Goal: Task Accomplishment & Management: Complete application form

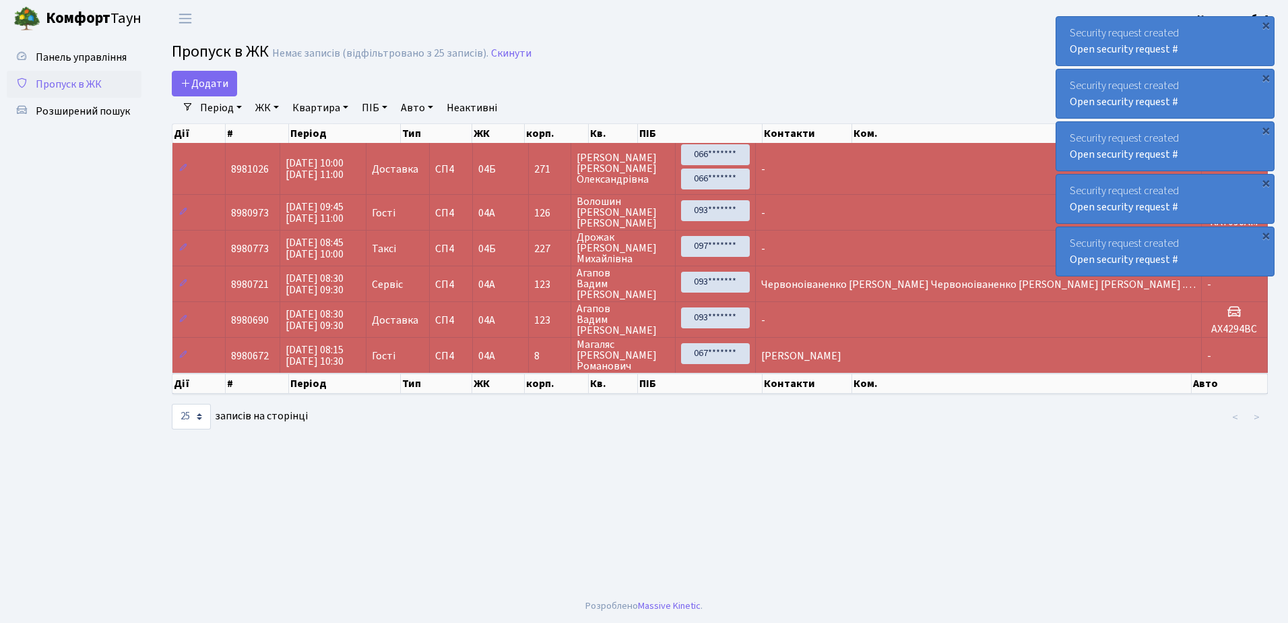
select select "25"
click at [73, 107] on span "Розширений пошук" at bounding box center [83, 111] width 94 height 15
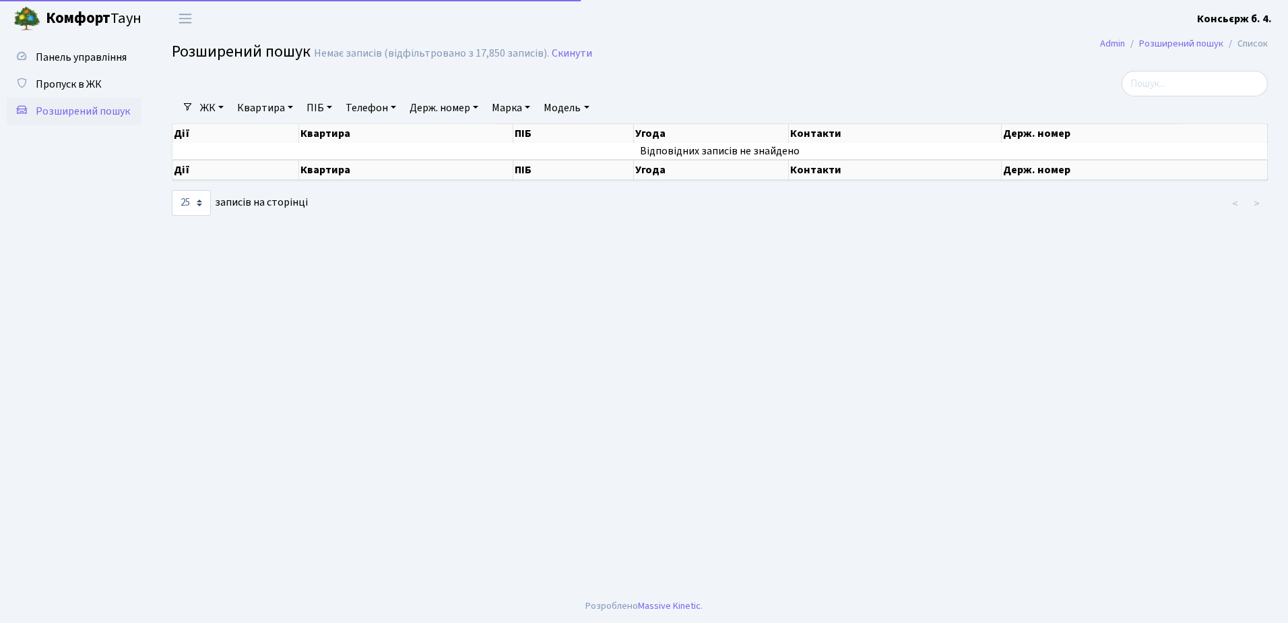
select select "25"
click at [73, 80] on span "Пропуск в ЖК" at bounding box center [69, 84] width 66 height 15
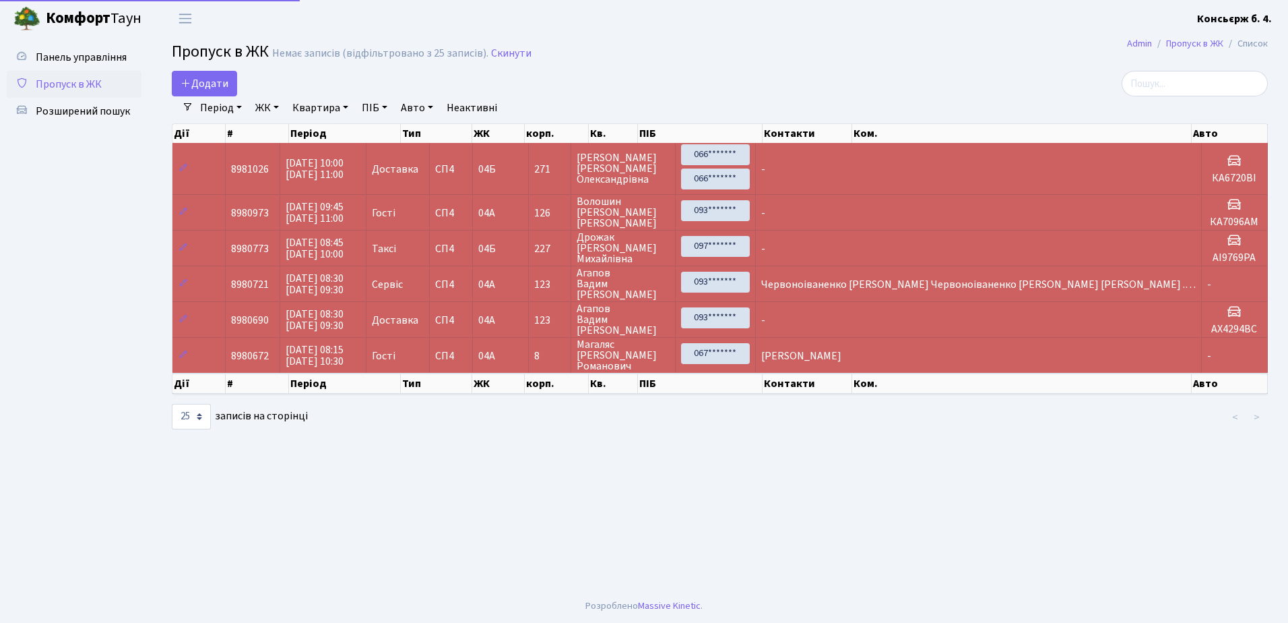
select select "25"
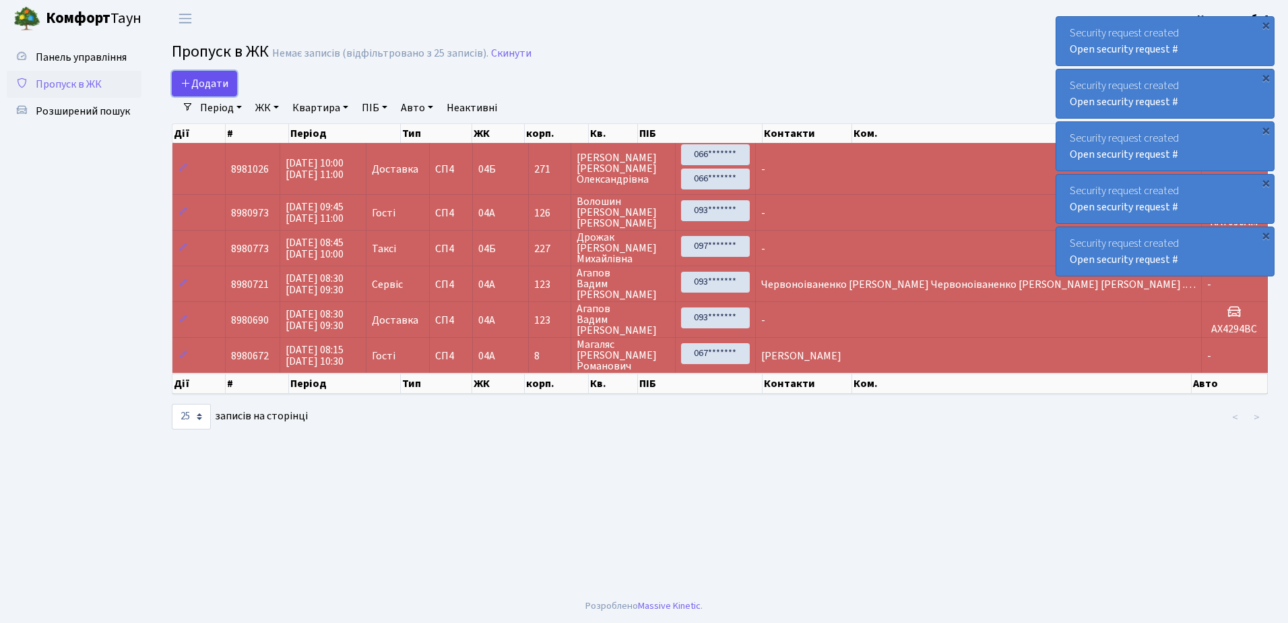
click at [210, 80] on span "Додати" at bounding box center [205, 83] width 48 height 15
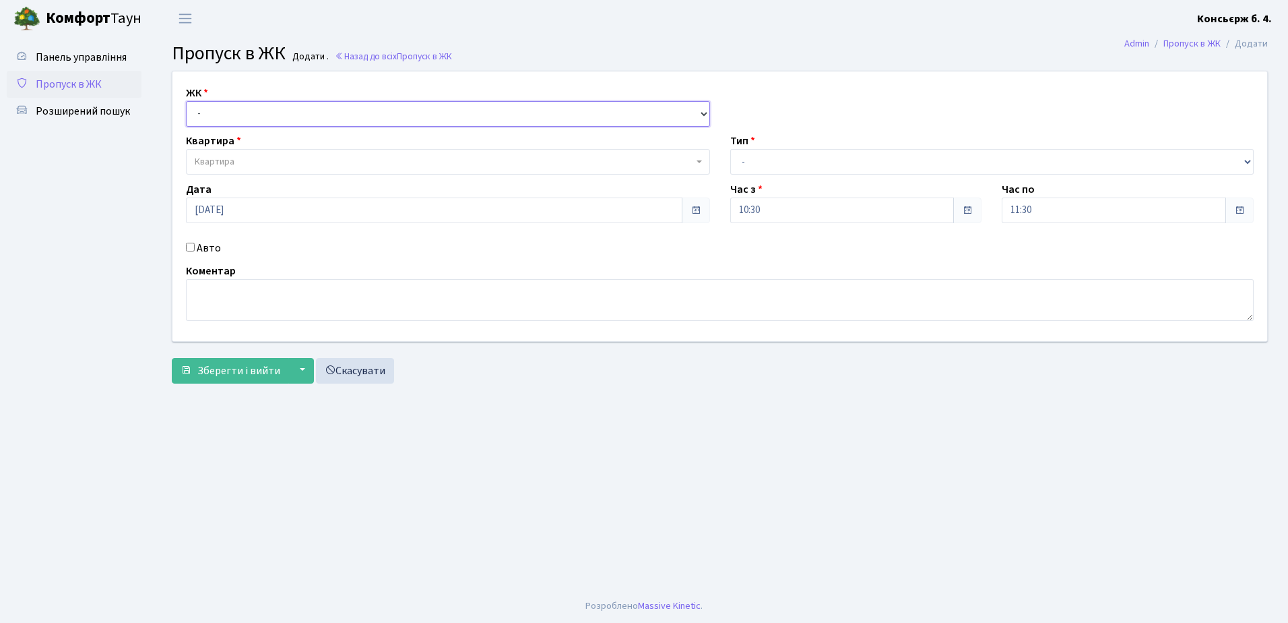
click at [261, 113] on select "- [STREET_ADDRESS]" at bounding box center [448, 114] width 524 height 26
select select "325"
click at [186, 101] on select "- [STREET_ADDRESS]" at bounding box center [448, 114] width 524 height 26
select select
click at [294, 160] on span "Квартира" at bounding box center [444, 161] width 499 height 13
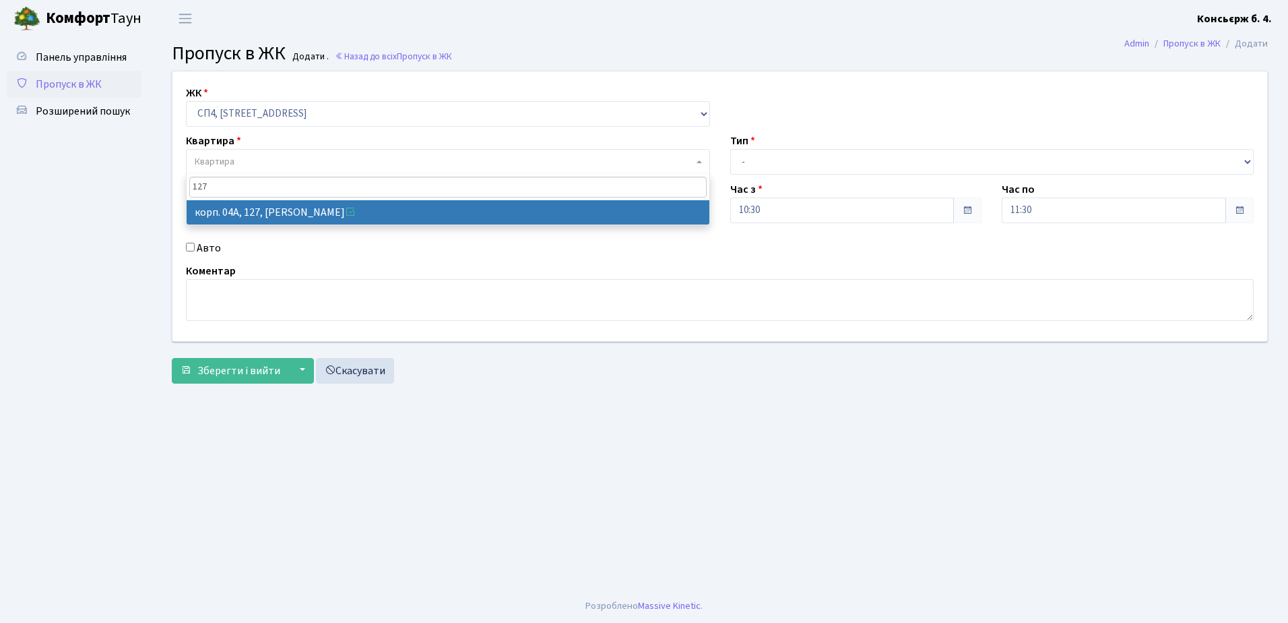
type input "127"
select select "21155"
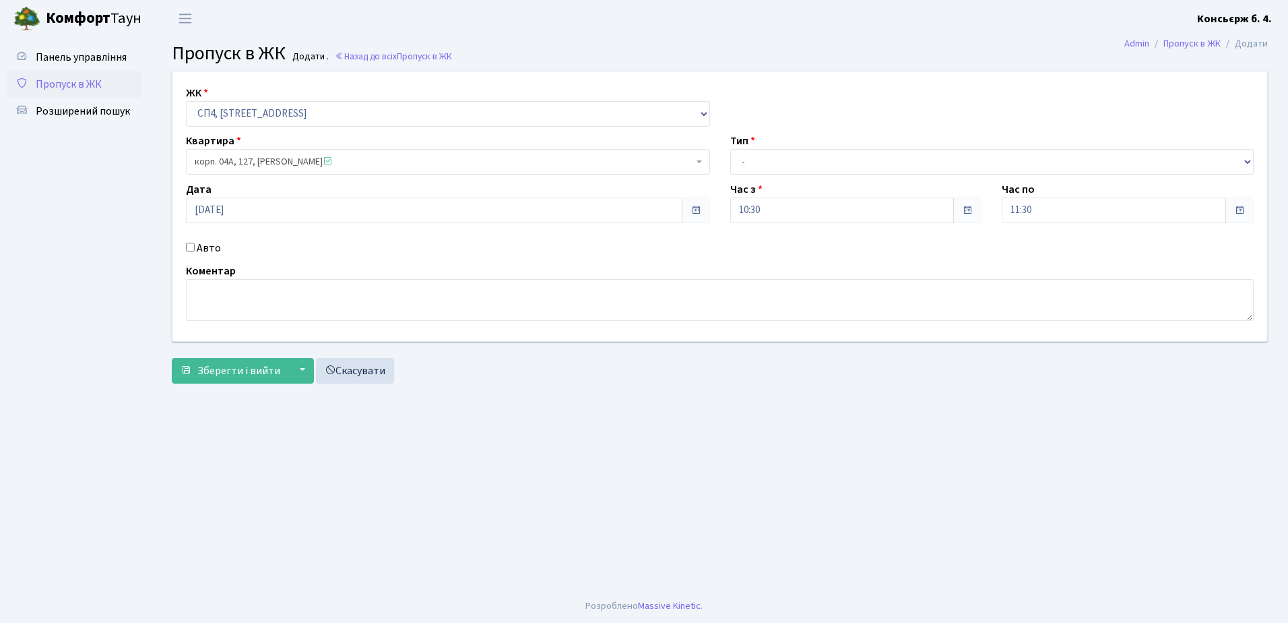
click at [190, 247] on input "Авто" at bounding box center [190, 247] width 9 height 9
checkbox input "true"
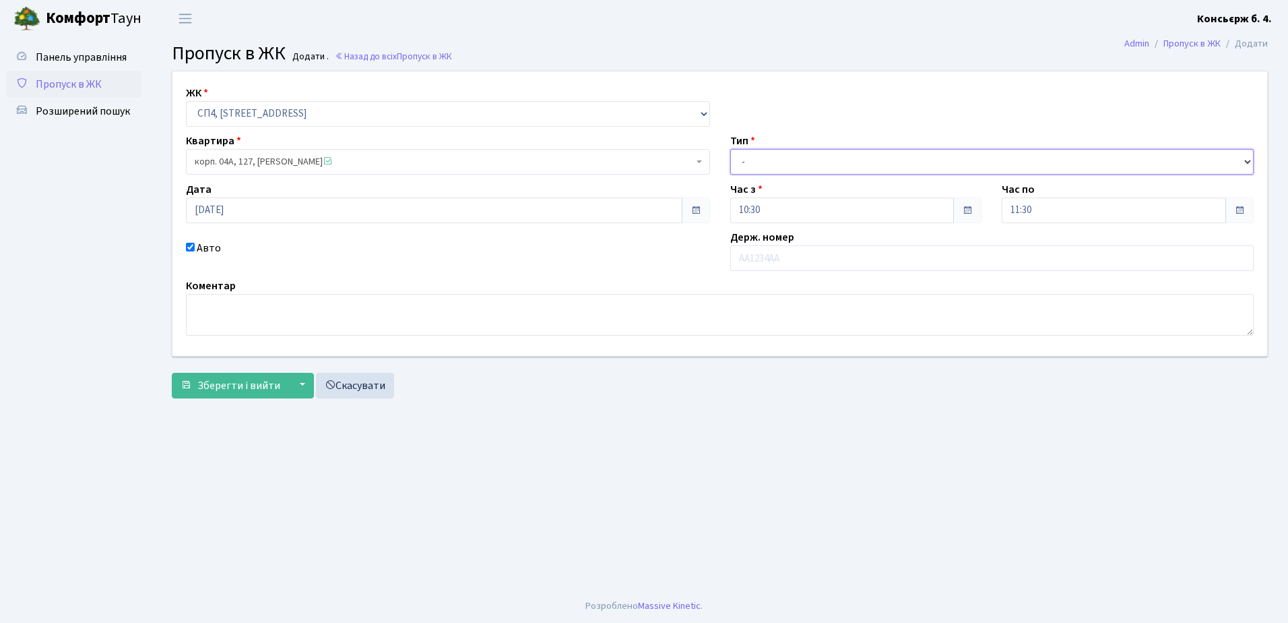
click at [823, 158] on select "- Доставка Таксі Гості Сервіс" at bounding box center [992, 162] width 524 height 26
select select "18"
click at [730, 149] on select "- Доставка Таксі Гості Сервіс" at bounding box center [992, 162] width 524 height 26
click at [804, 261] on input "text" at bounding box center [992, 258] width 524 height 26
type input "КА6255МА"
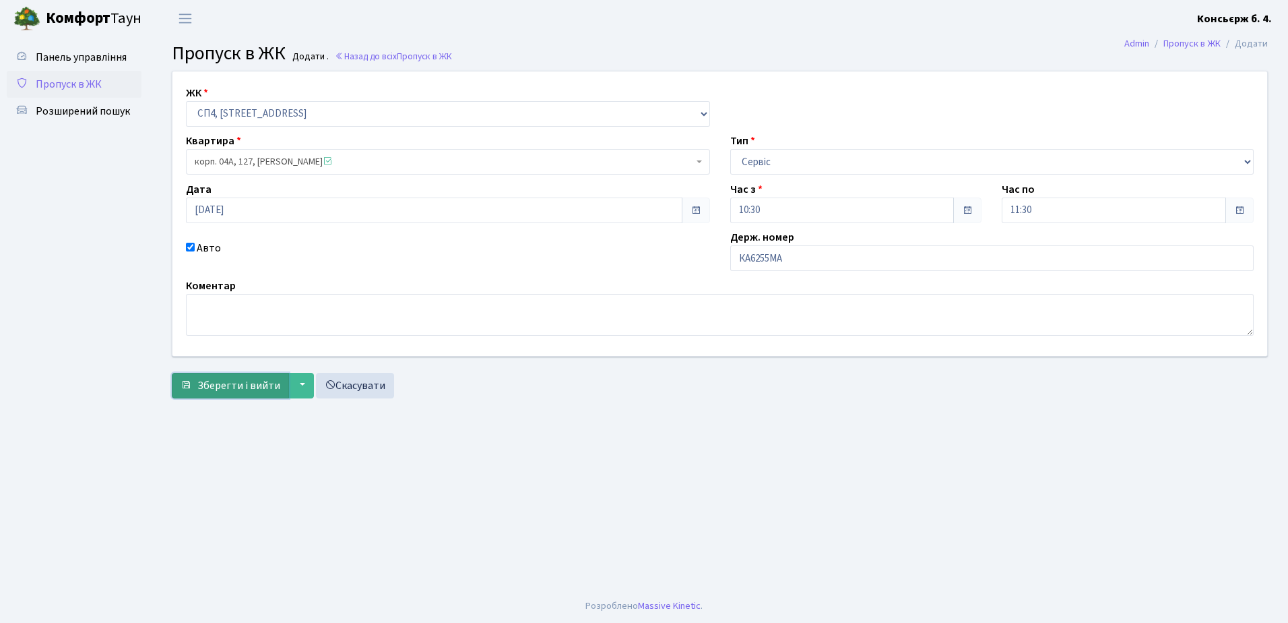
click at [259, 382] on span "Зберегти і вийти" at bounding box center [238, 385] width 83 height 15
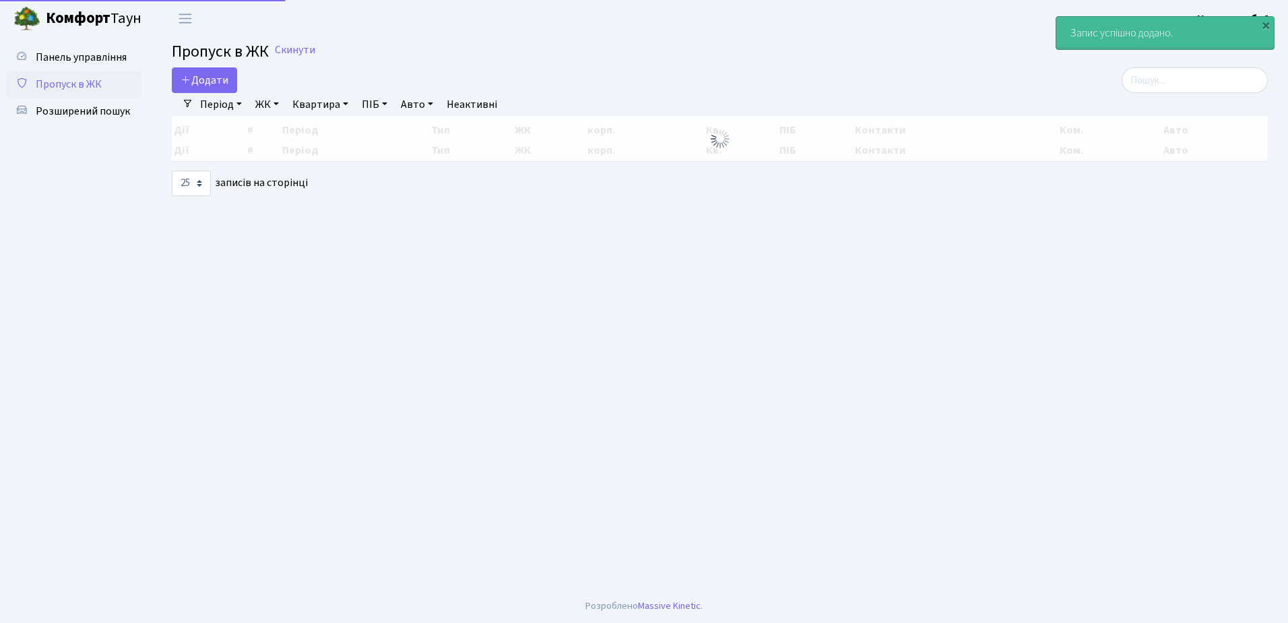
select select "25"
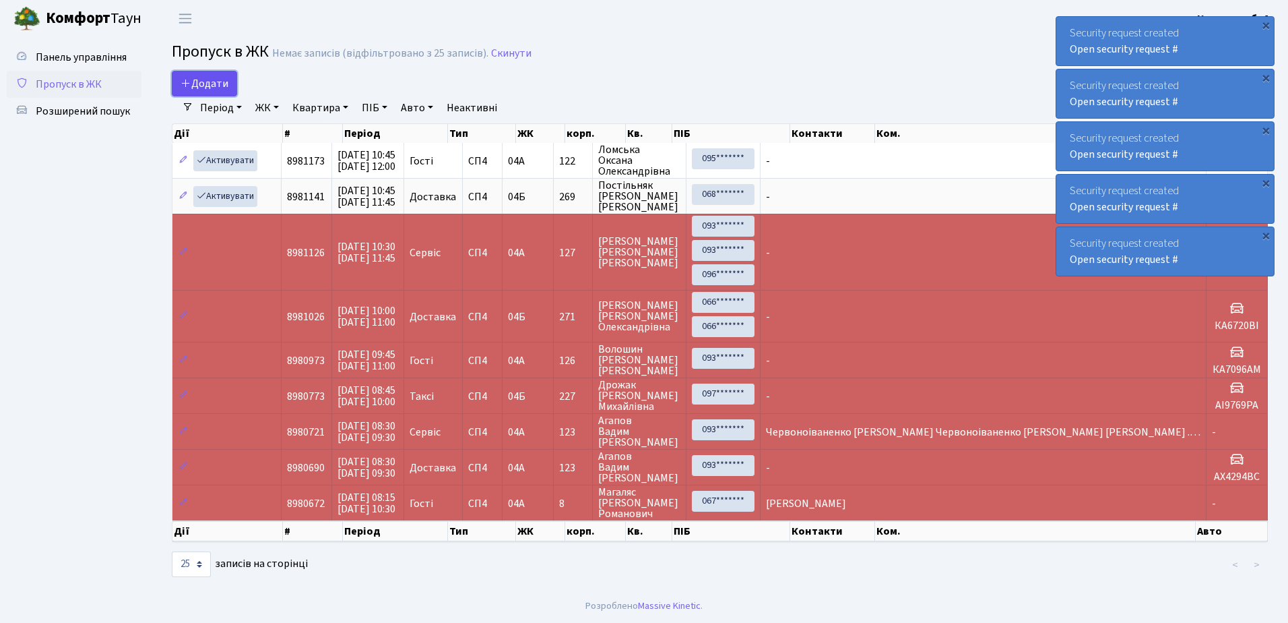
click at [208, 80] on span "Додати" at bounding box center [205, 83] width 48 height 15
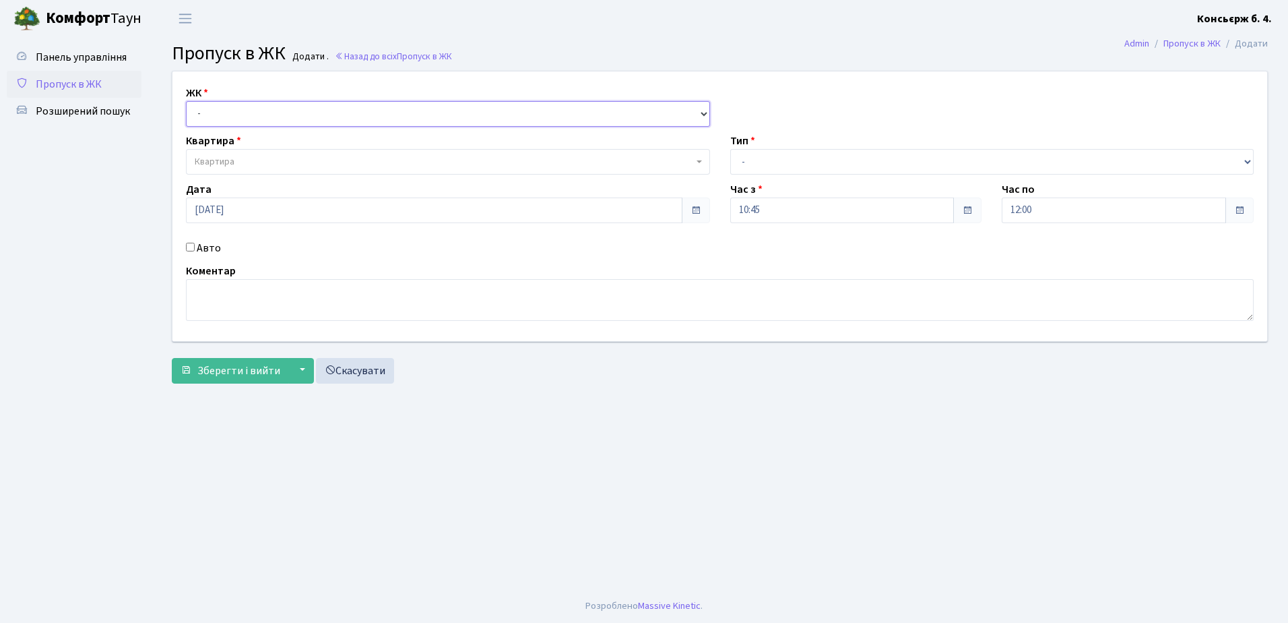
click at [272, 108] on select "- СП4, Столичне шосе, 5" at bounding box center [448, 114] width 524 height 26
select select "325"
click at [186, 101] on select "- СП4, Столичне шосе, 5" at bounding box center [448, 114] width 524 height 26
select select
click at [285, 162] on span "Квартира" at bounding box center [444, 161] width 499 height 13
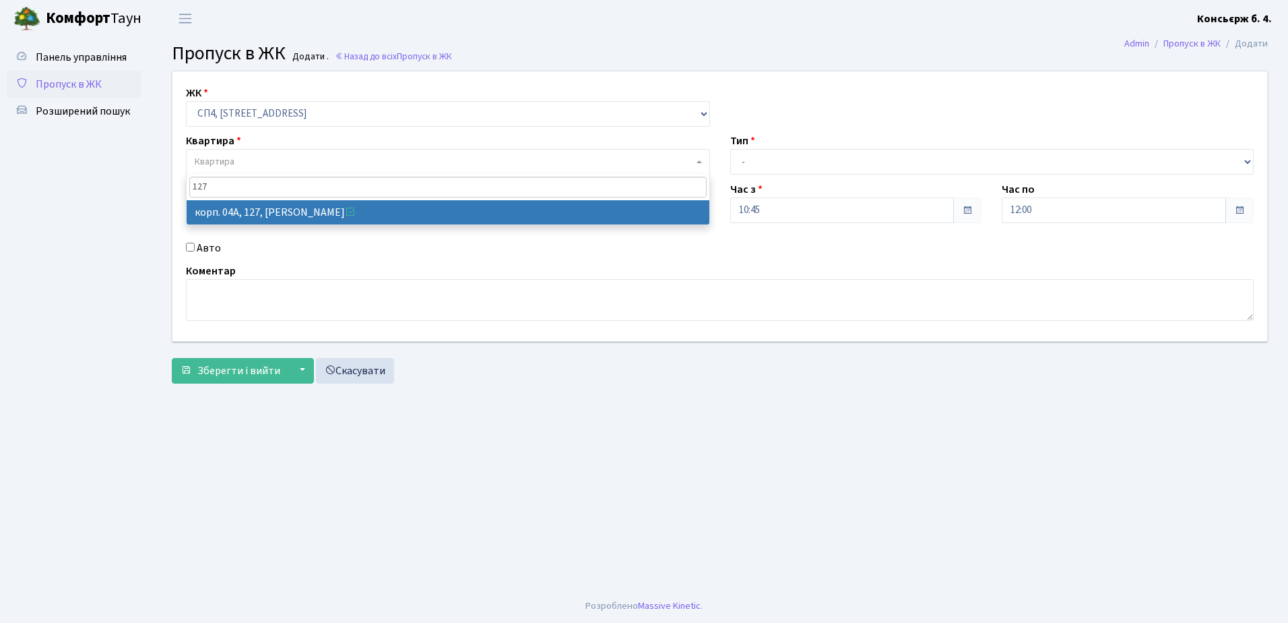
type input "127"
select select "21155"
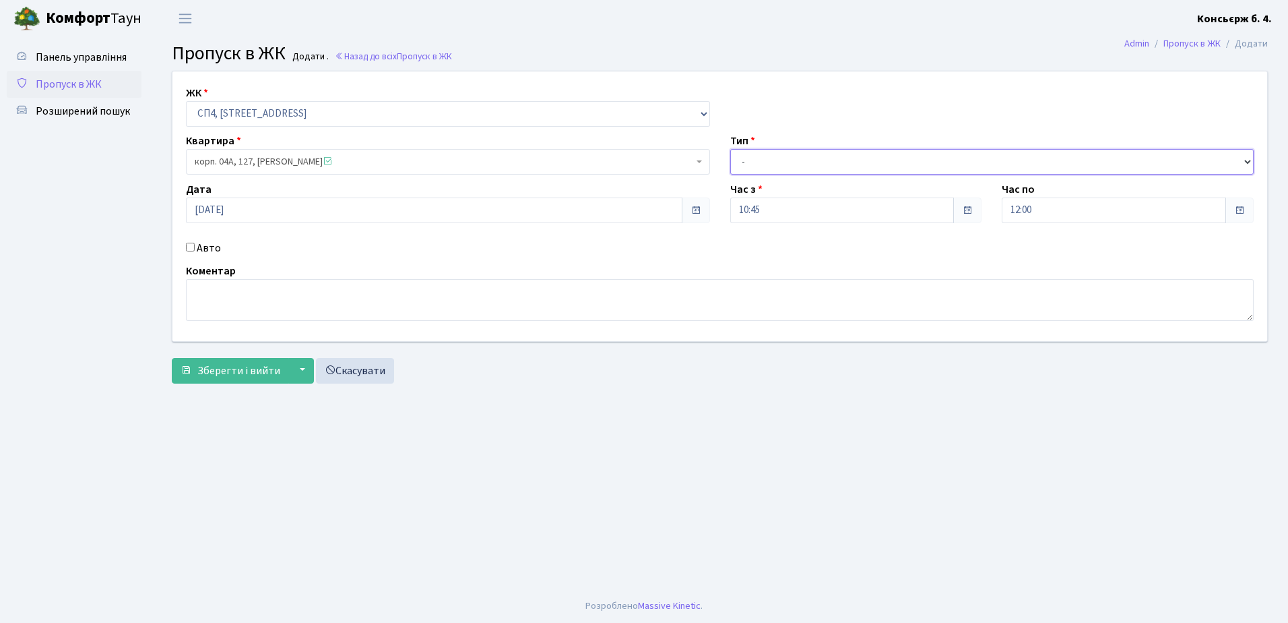
click at [813, 156] on select "- Доставка Таксі Гості Сервіс" at bounding box center [992, 162] width 524 height 26
select select "18"
click at [730, 149] on select "- Доставка Таксі Гості Сервіс" at bounding box center [992, 162] width 524 height 26
click at [193, 244] on input "Авто" at bounding box center [190, 247] width 9 height 9
checkbox input "true"
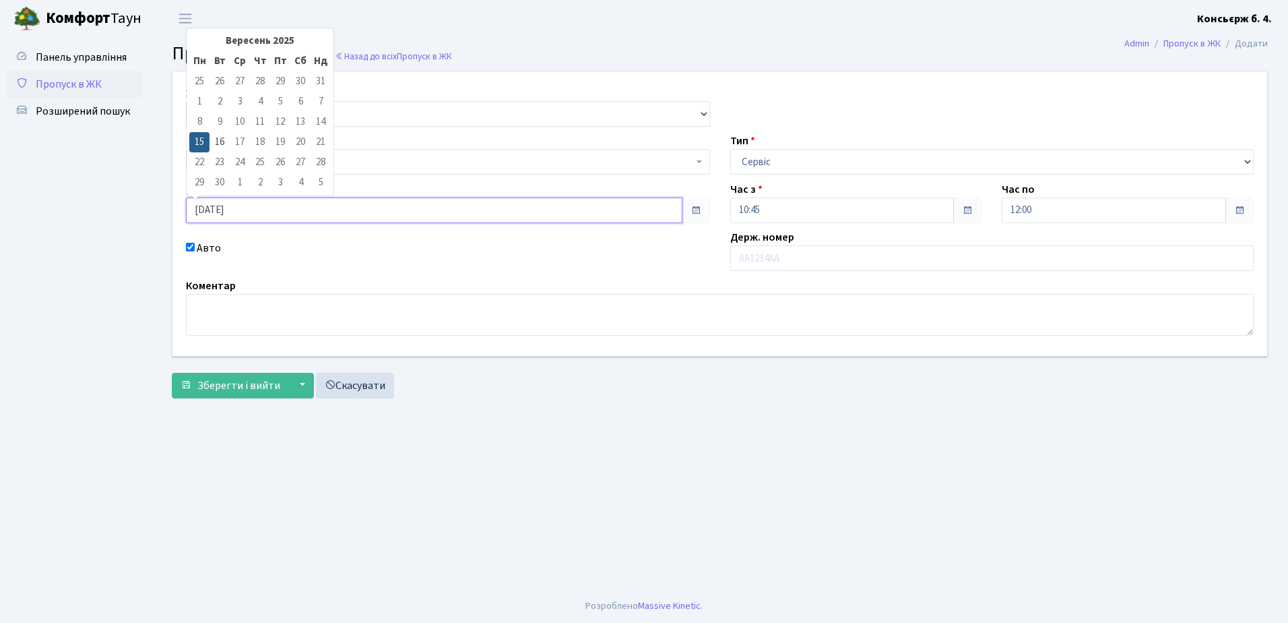
click at [260, 208] on input "15.09.2025" at bounding box center [434, 210] width 497 height 26
click at [225, 137] on td "16" at bounding box center [220, 142] width 20 height 20
type input "16.09.2025"
click at [816, 258] on input "text" at bounding box center [992, 258] width 524 height 26
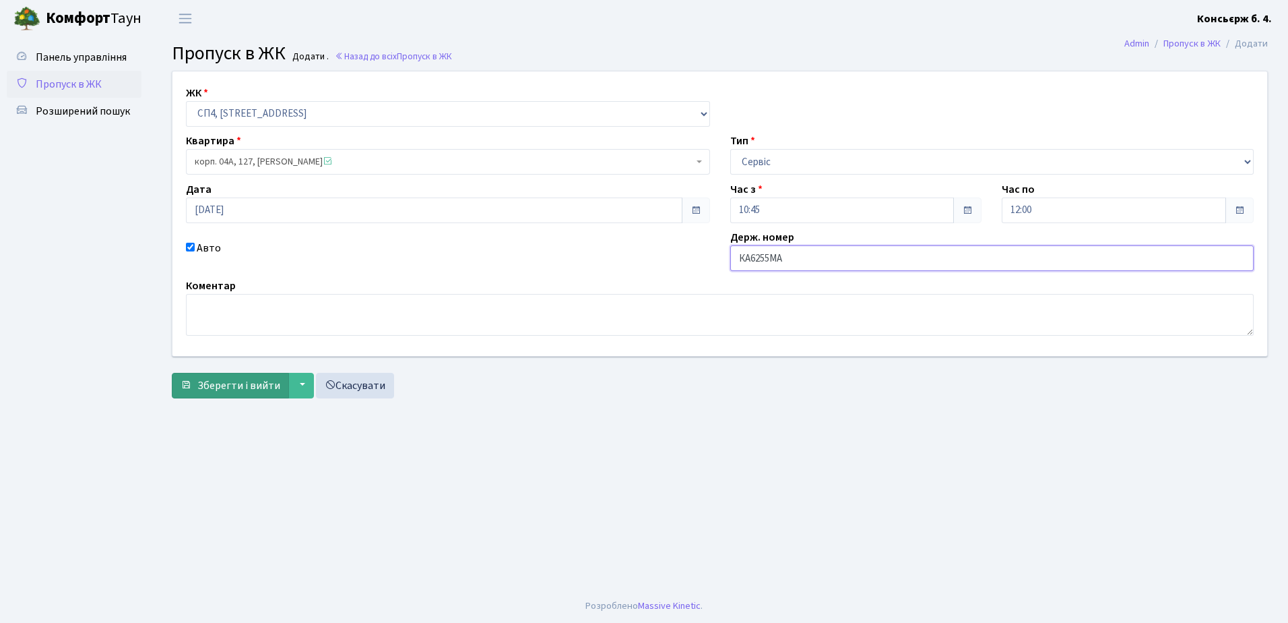
type input "КА6255МА"
click at [226, 383] on span "Зберегти і вийти" at bounding box center [238, 385] width 83 height 15
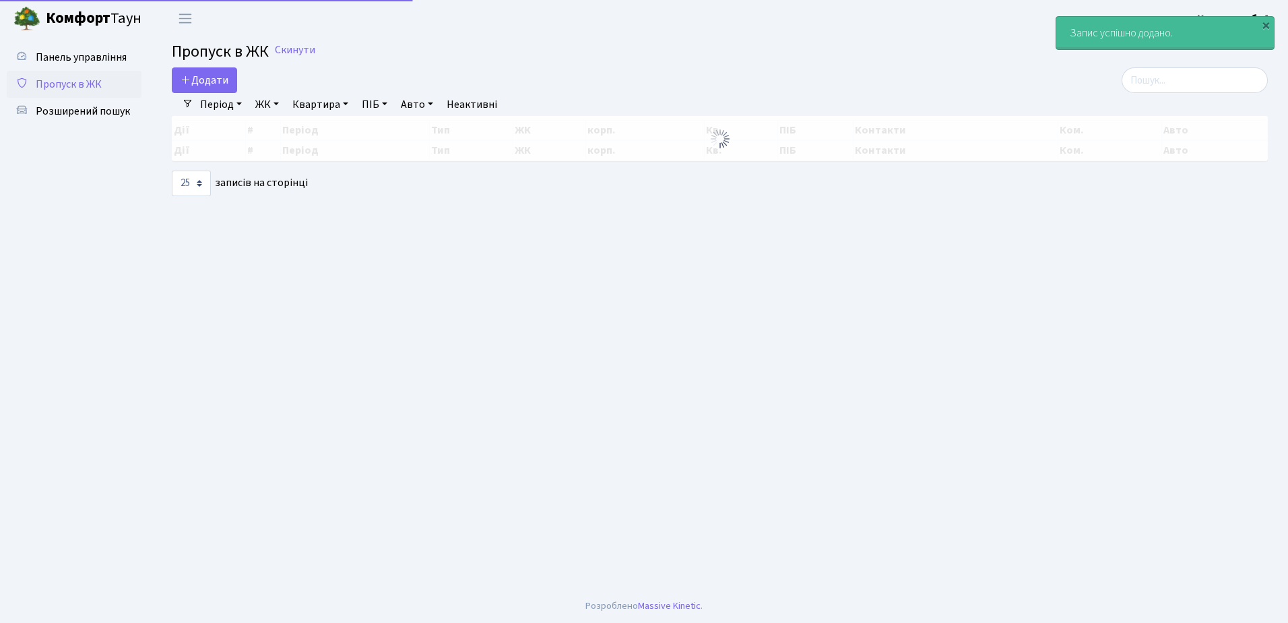
select select "25"
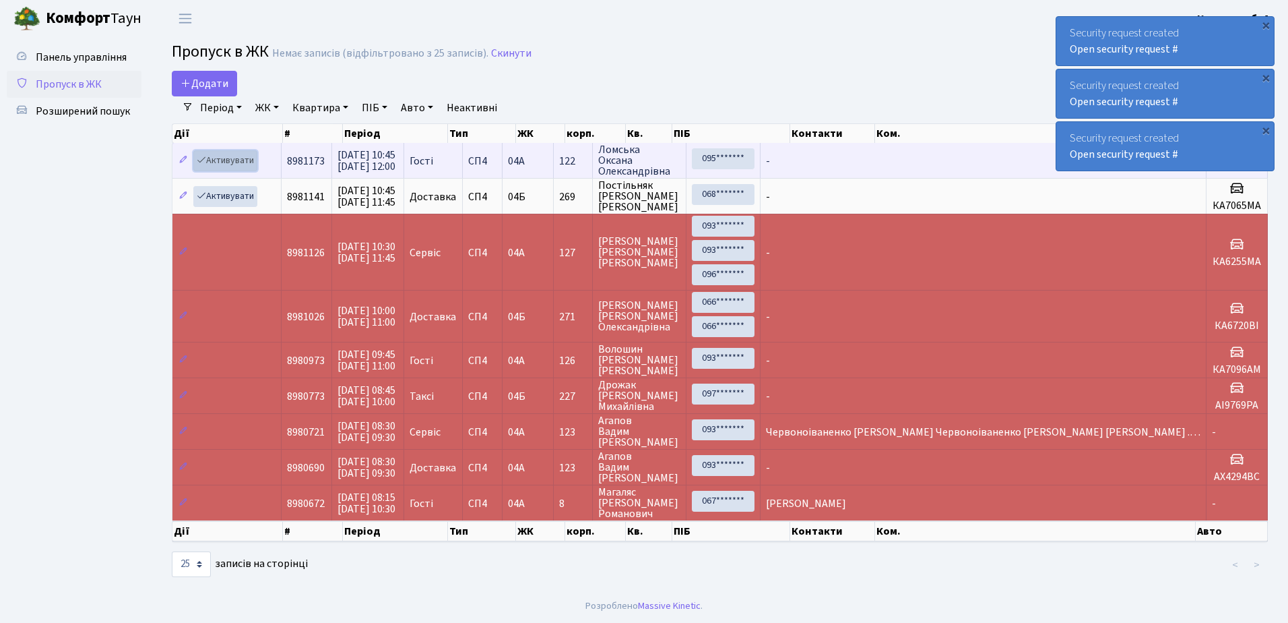
click at [226, 156] on link "Активувати" at bounding box center [225, 160] width 64 height 21
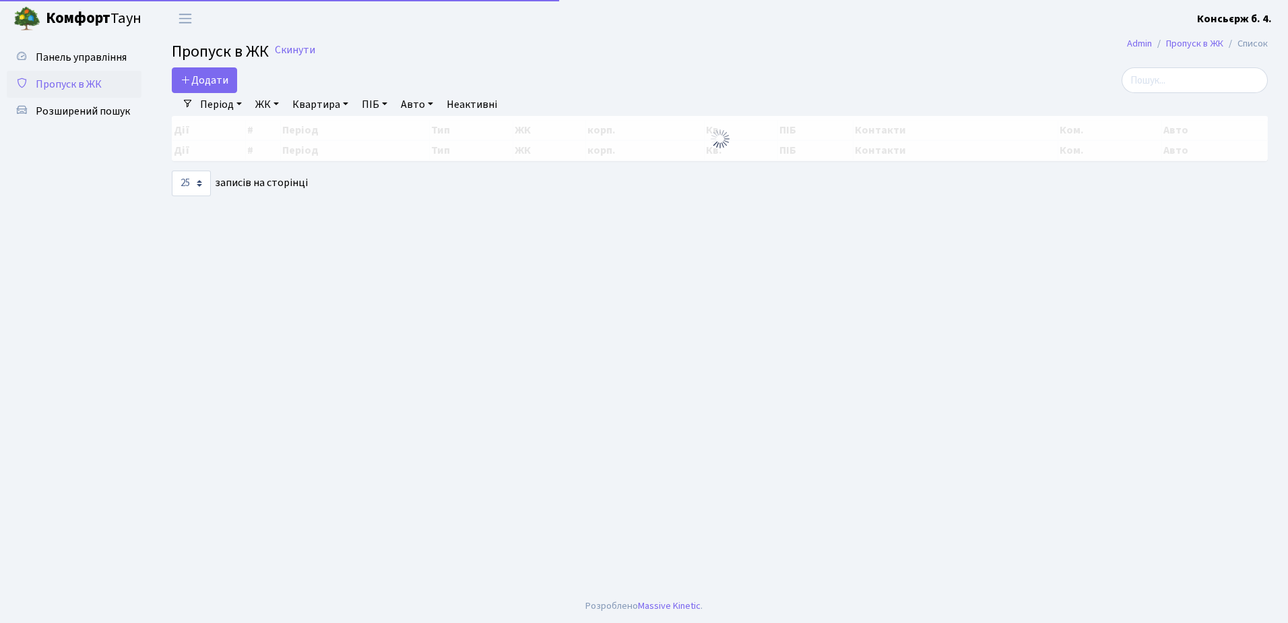
select select "25"
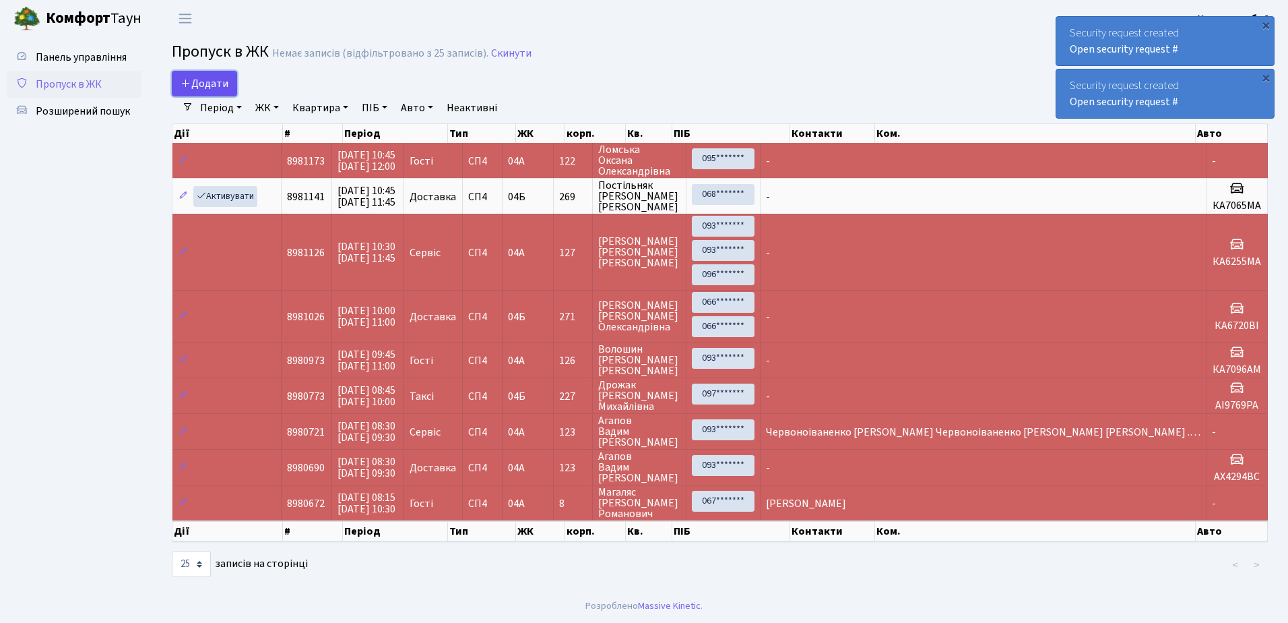
click at [203, 82] on span "Додати" at bounding box center [205, 83] width 48 height 15
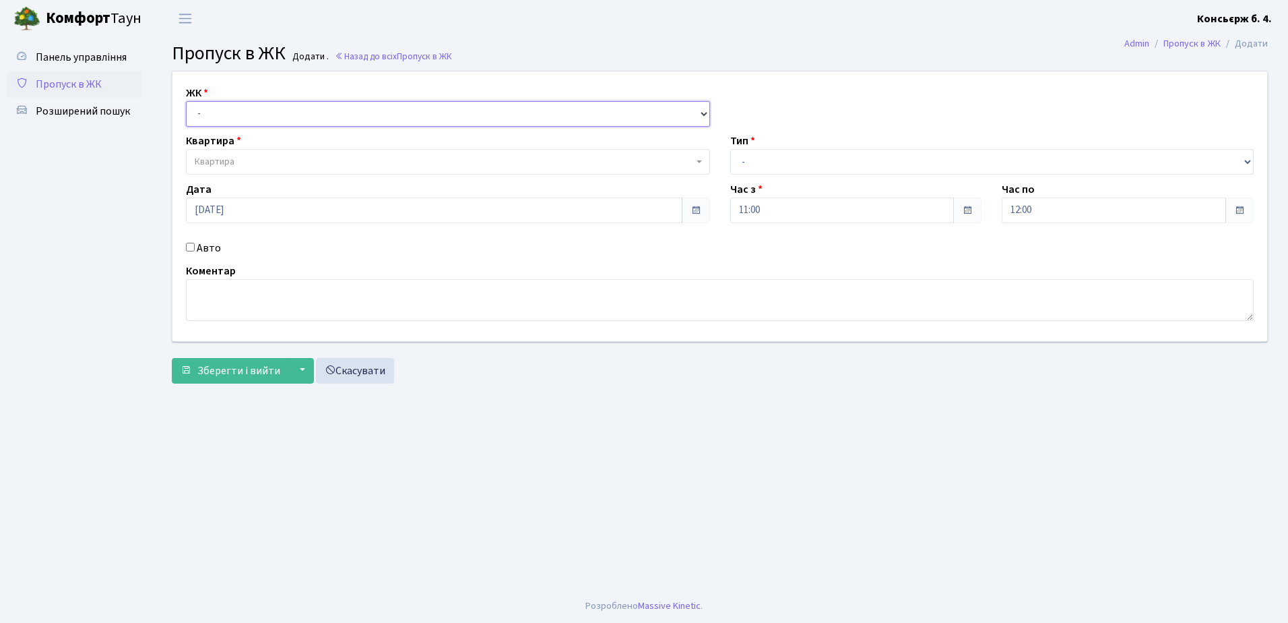
click at [261, 113] on select "- [STREET_ADDRESS]" at bounding box center [448, 114] width 524 height 26
select select "325"
click at [186, 101] on select "- СП4, Столичне шосе, 5" at bounding box center [448, 114] width 524 height 26
select select
click at [265, 156] on span "Квартира" at bounding box center [444, 161] width 499 height 13
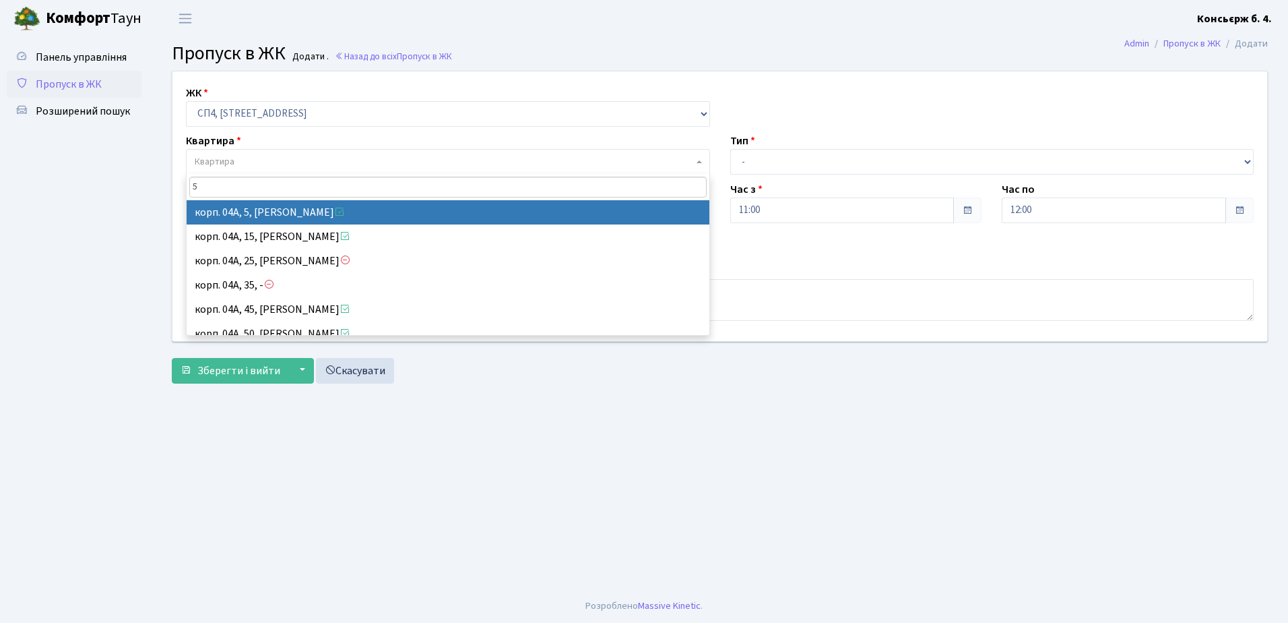
type input "5"
select select "21033"
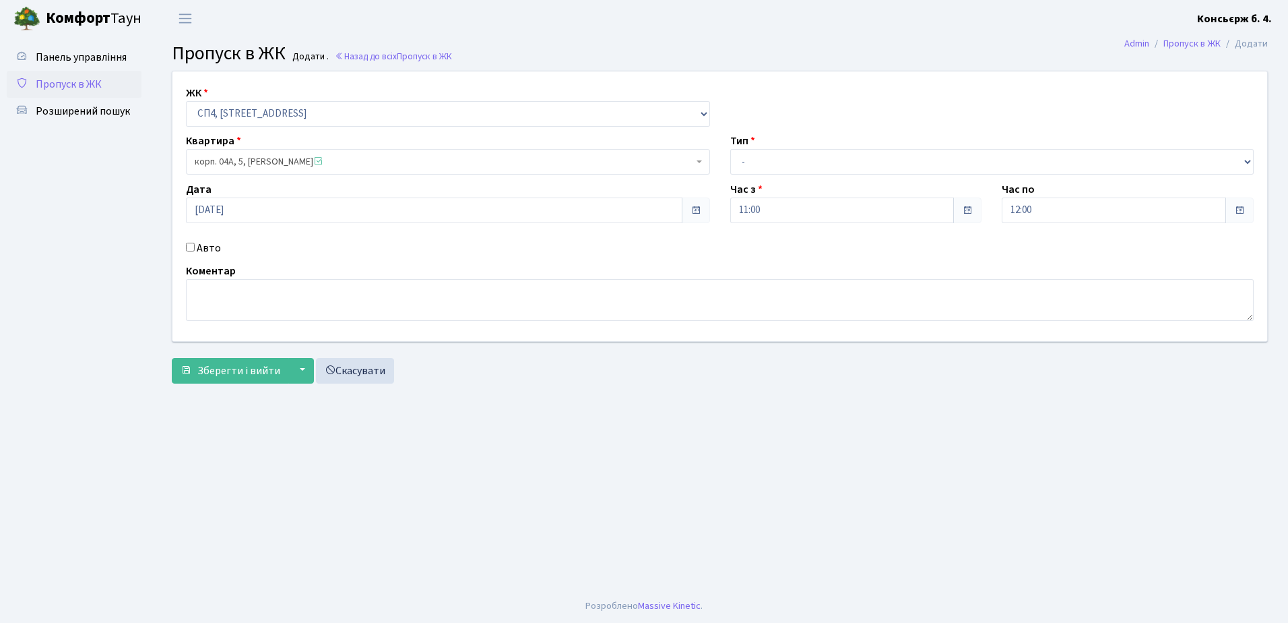
click at [190, 245] on input "Авто" at bounding box center [190, 247] width 9 height 9
checkbox input "true"
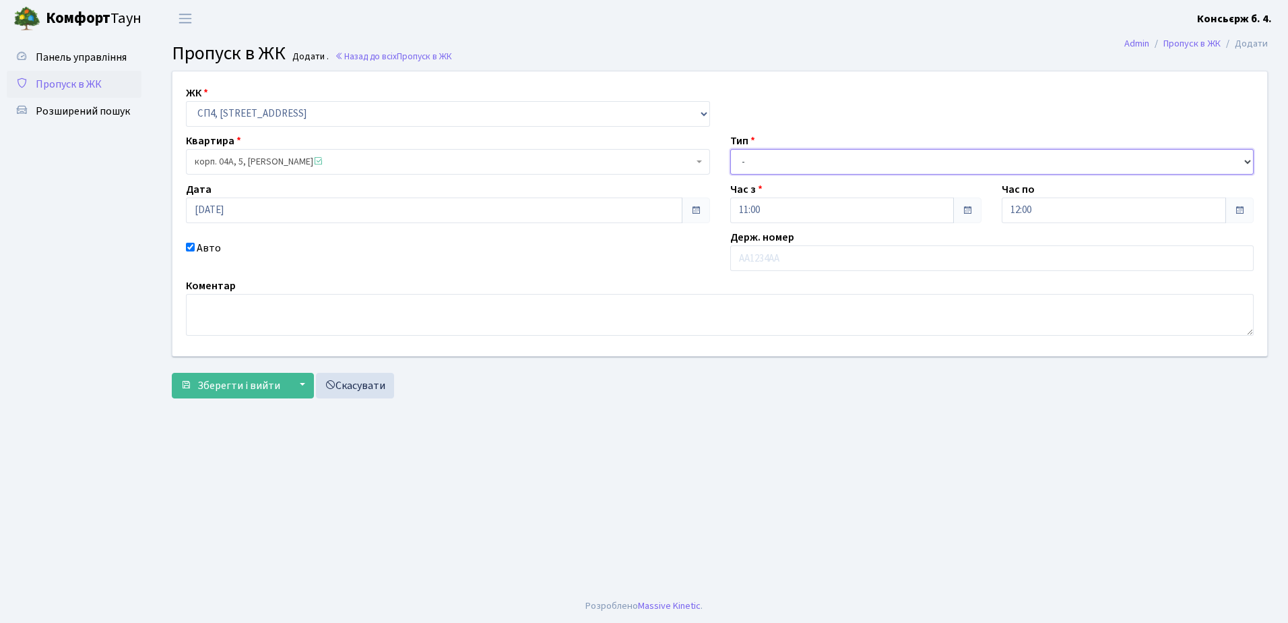
click at [838, 158] on select "- Доставка Таксі Гості Сервіс" at bounding box center [992, 162] width 524 height 26
select select "18"
click at [730, 149] on select "- Доставка Таксі Гості Сервіс" at bounding box center [992, 162] width 524 height 26
click at [815, 256] on input "text" at bounding box center [992, 258] width 524 height 26
type input "АХ6137МТ"
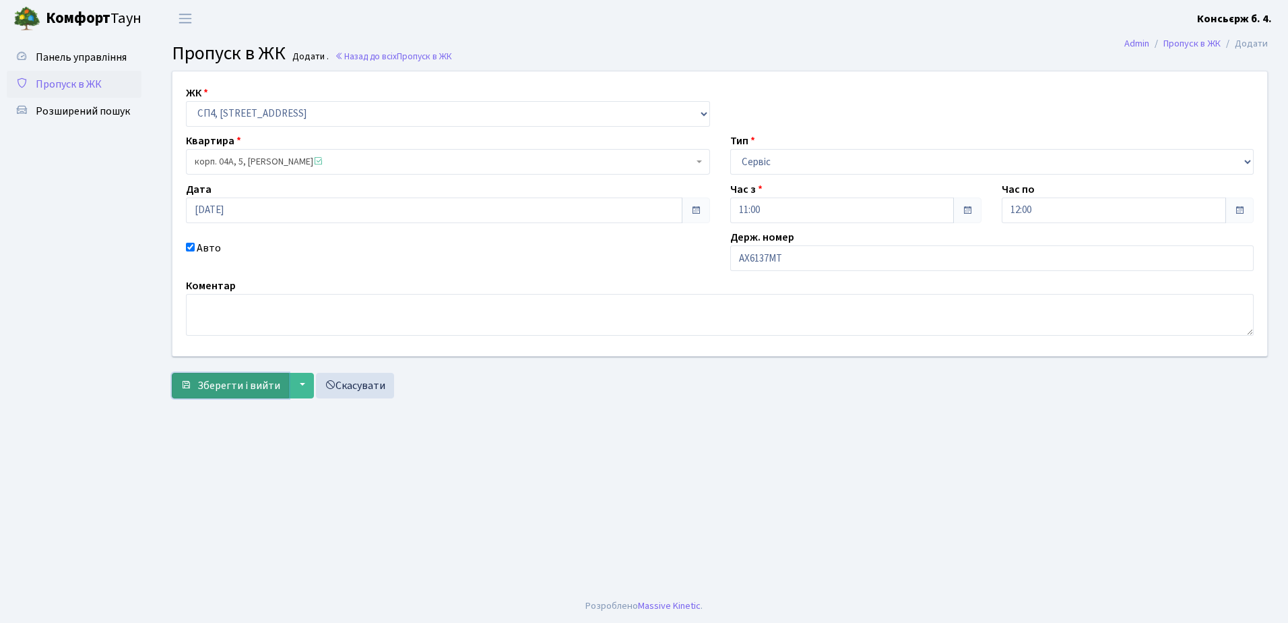
click at [225, 382] on span "Зберегти і вийти" at bounding box center [238, 385] width 83 height 15
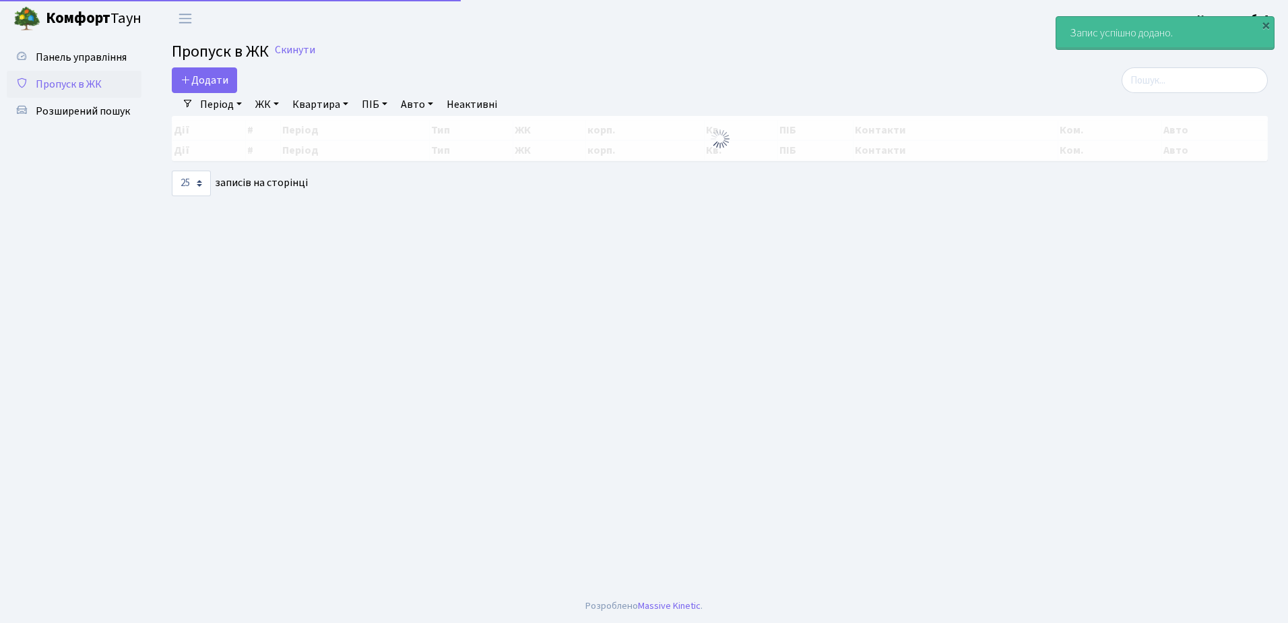
select select "25"
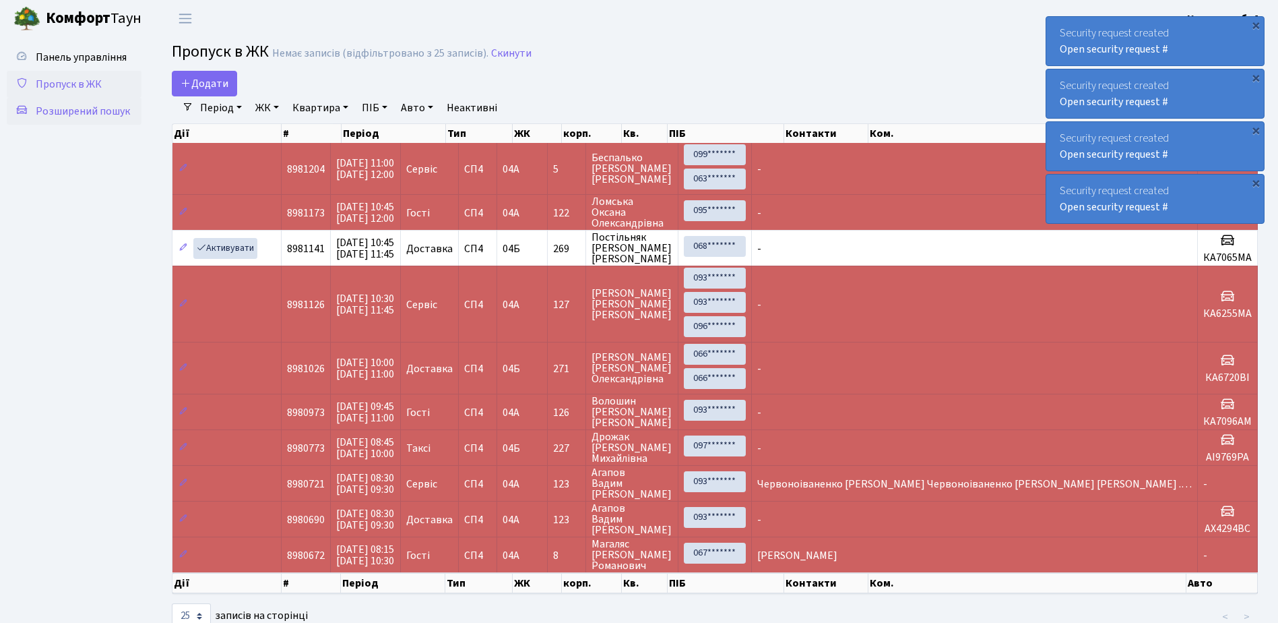
click at [82, 108] on span "Розширений пошук" at bounding box center [83, 111] width 94 height 15
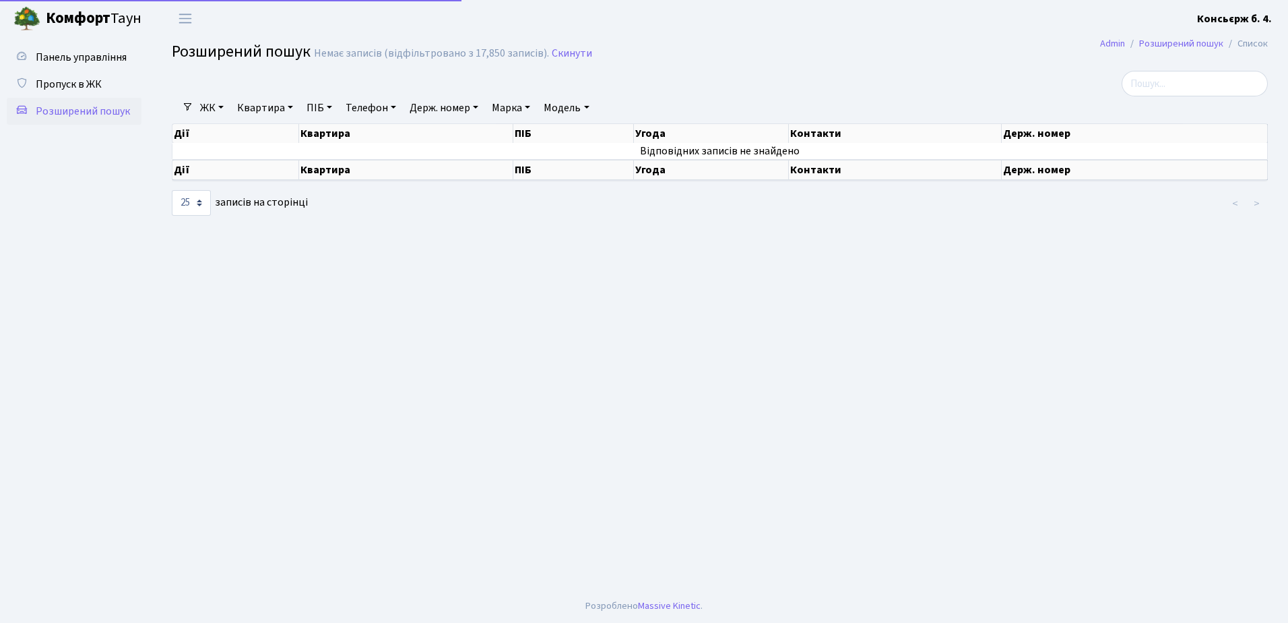
select select "25"
click at [94, 84] on span "Пропуск в ЖК" at bounding box center [69, 84] width 66 height 15
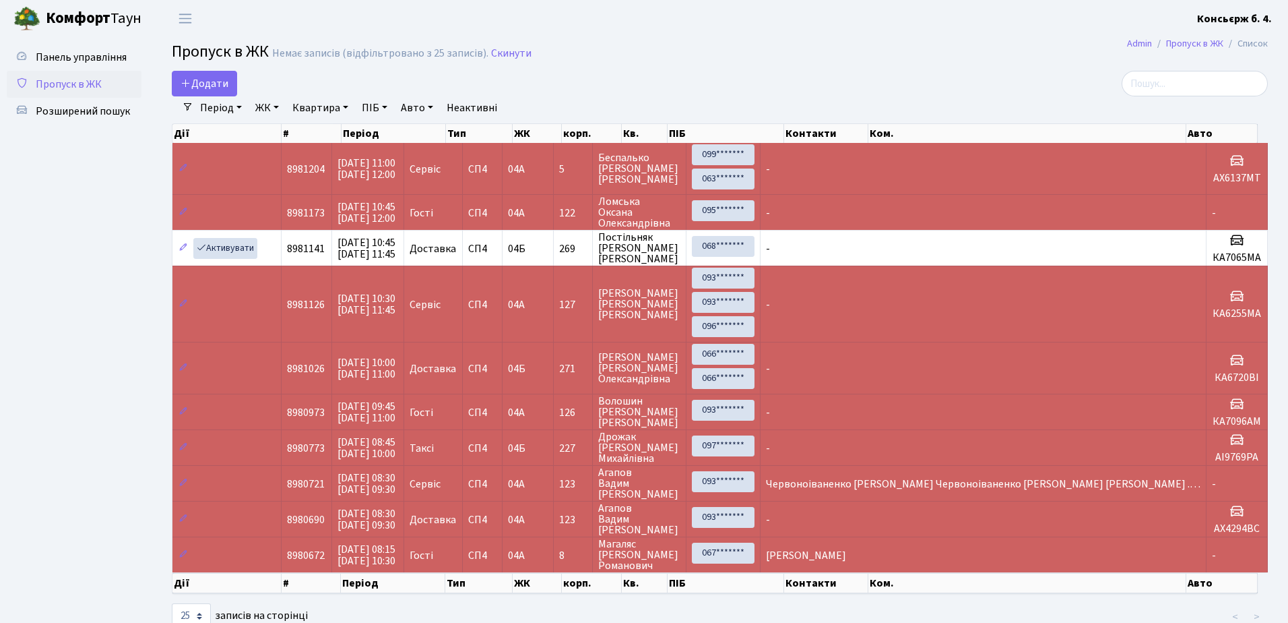
select select "25"
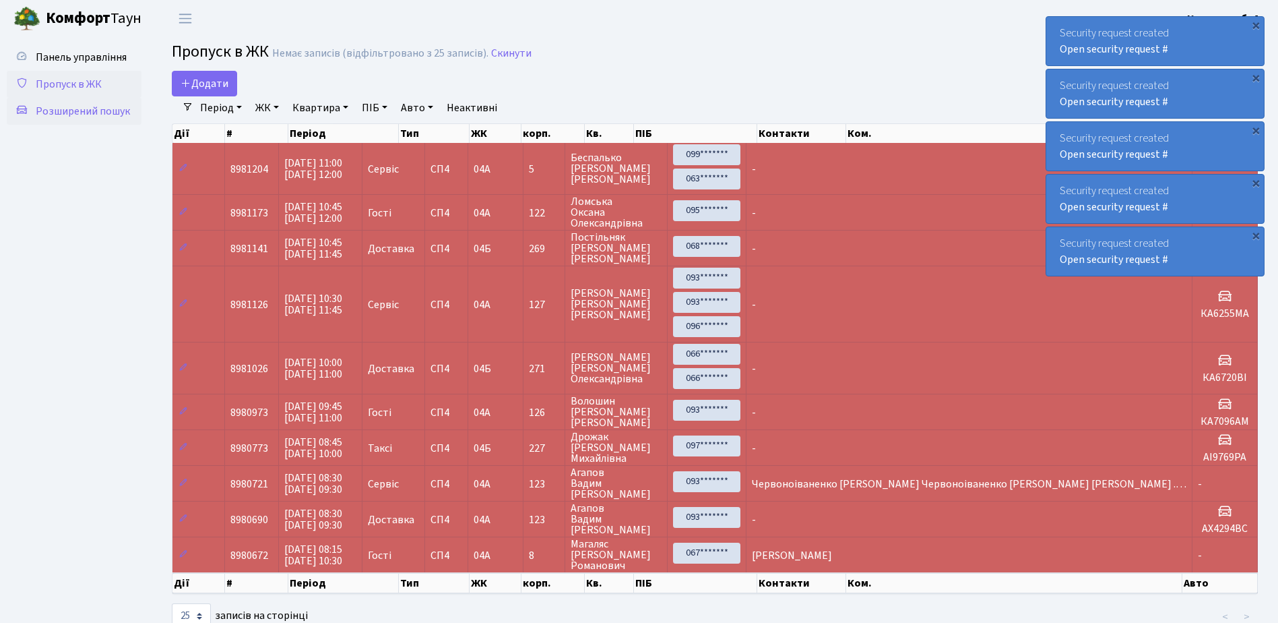
click at [88, 113] on span "Розширений пошук" at bounding box center [83, 111] width 94 height 15
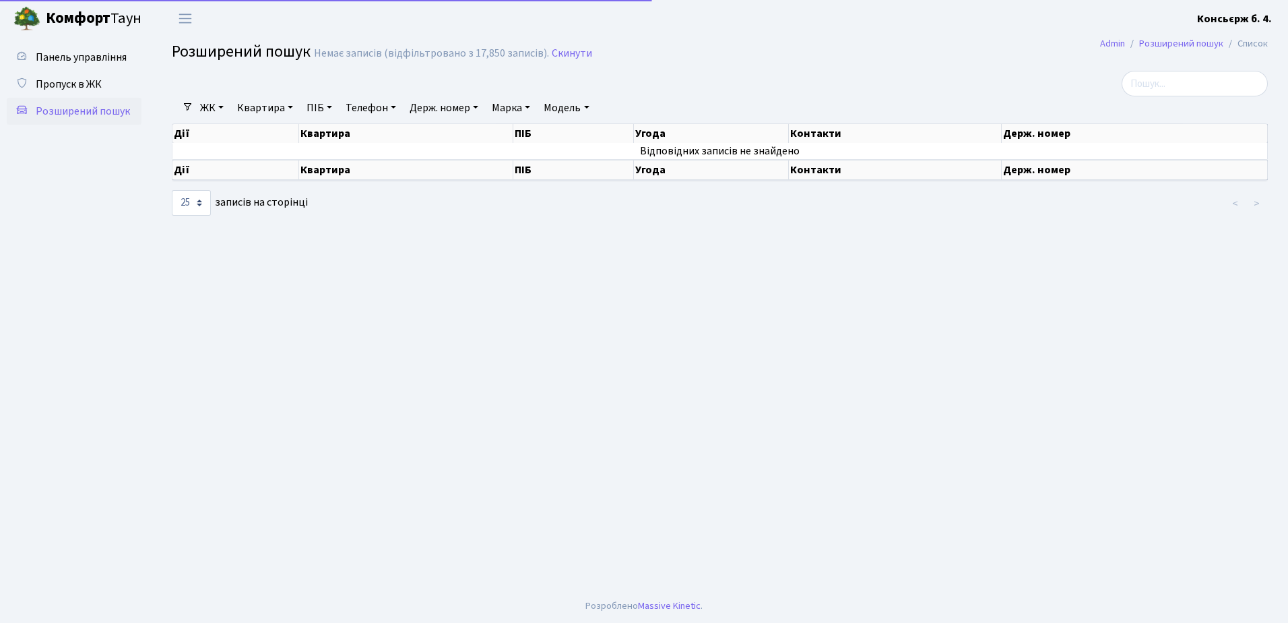
select select "25"
click at [76, 82] on span "Пропуск в ЖК" at bounding box center [69, 84] width 66 height 15
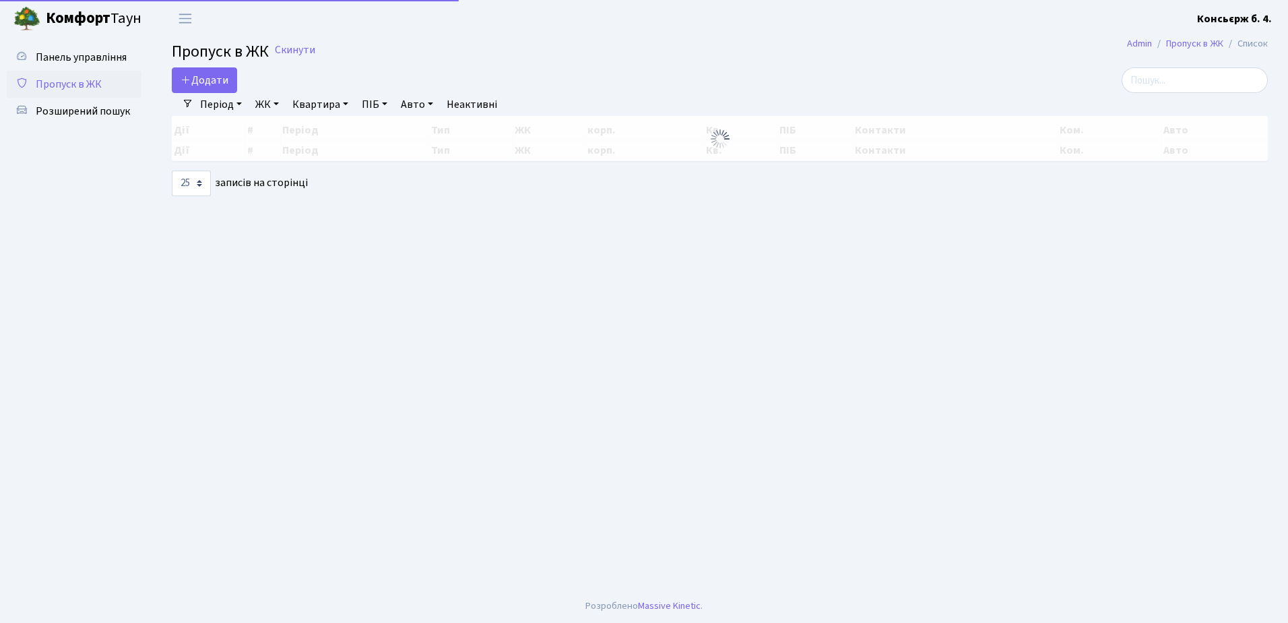
select select "25"
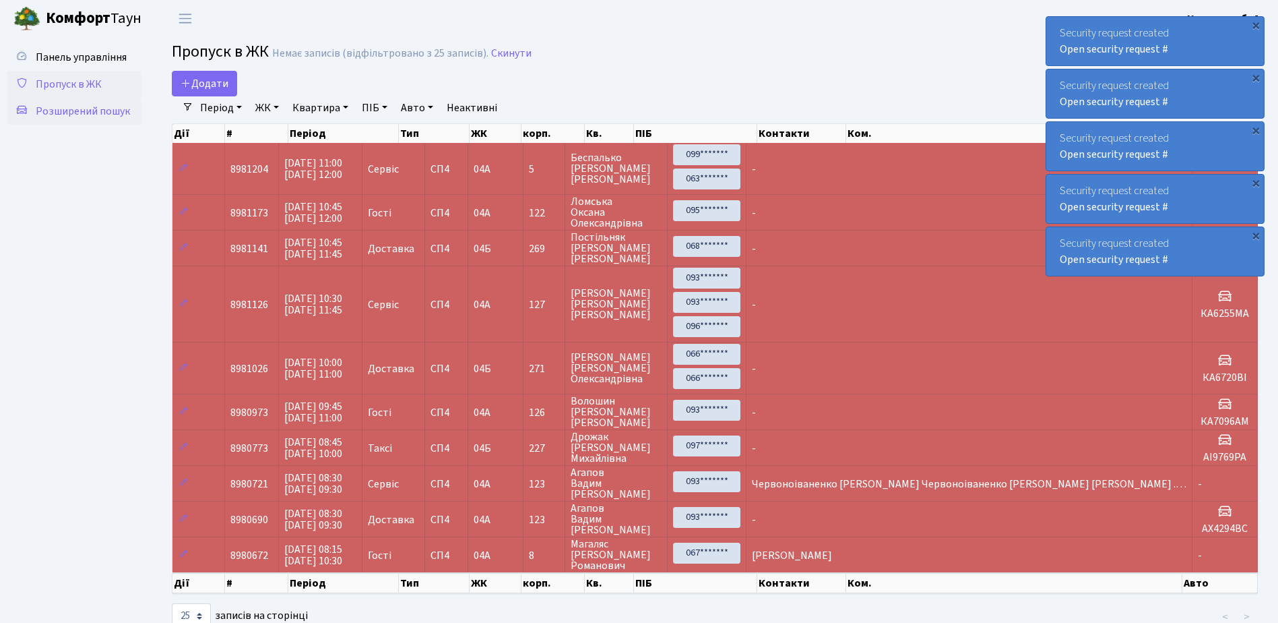
click at [88, 111] on span "Розширений пошук" at bounding box center [83, 111] width 94 height 15
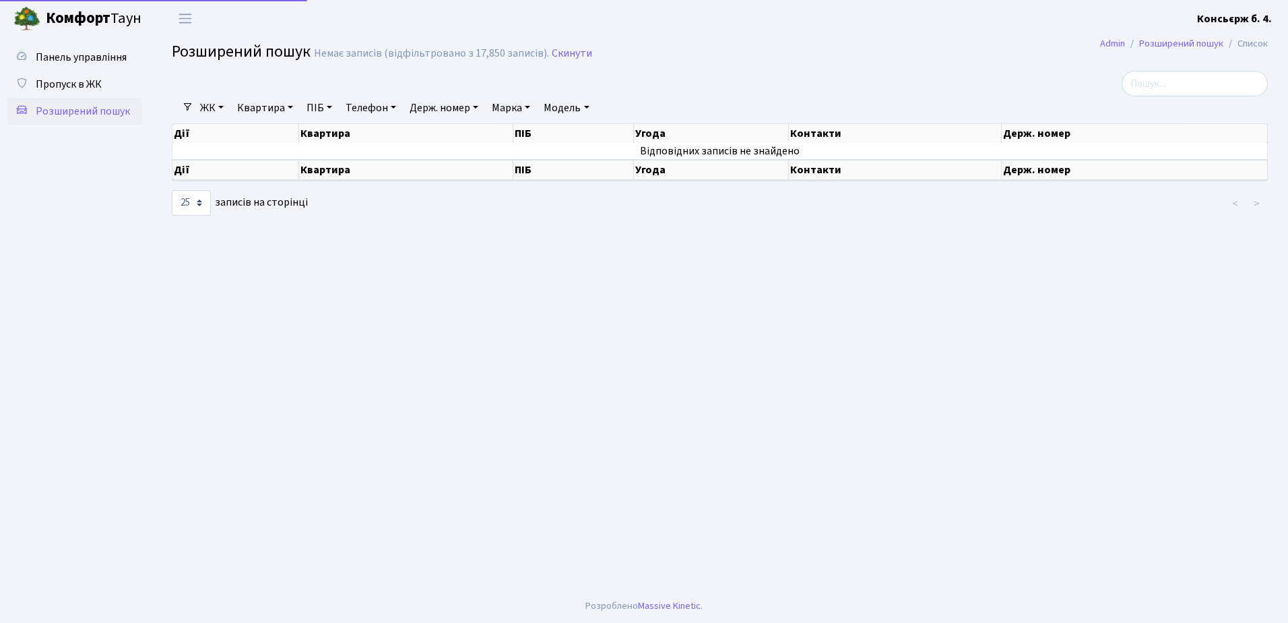
select select "25"
click at [75, 84] on span "Пропуск в ЖК" at bounding box center [69, 84] width 66 height 15
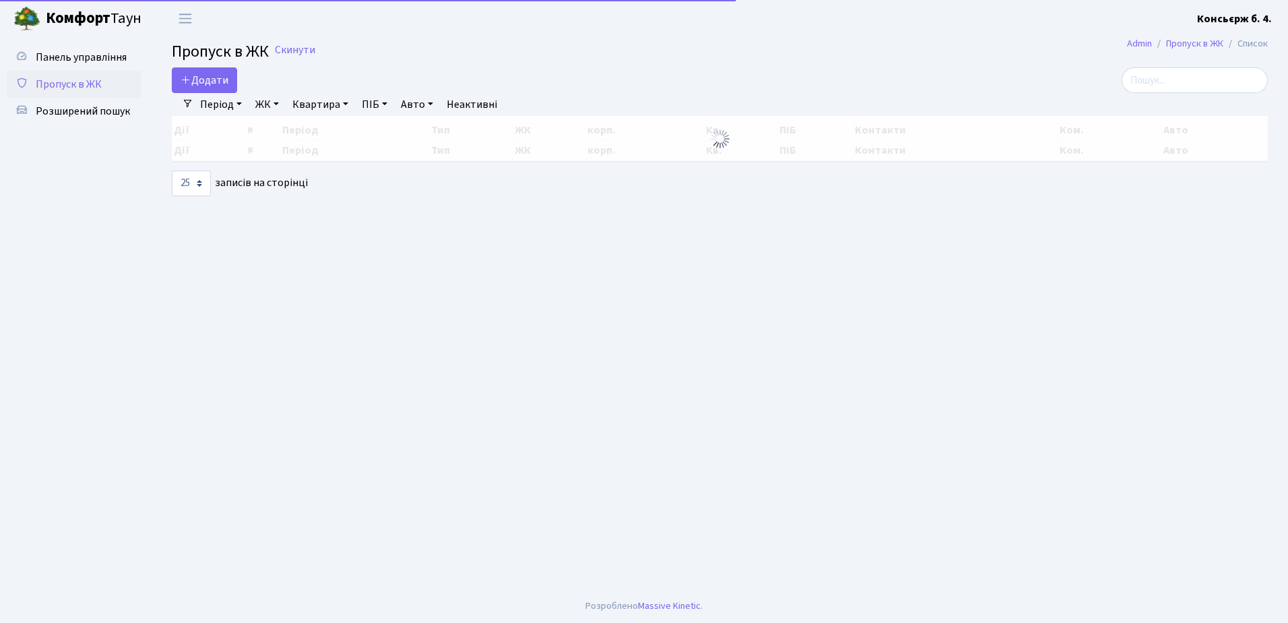
select select "25"
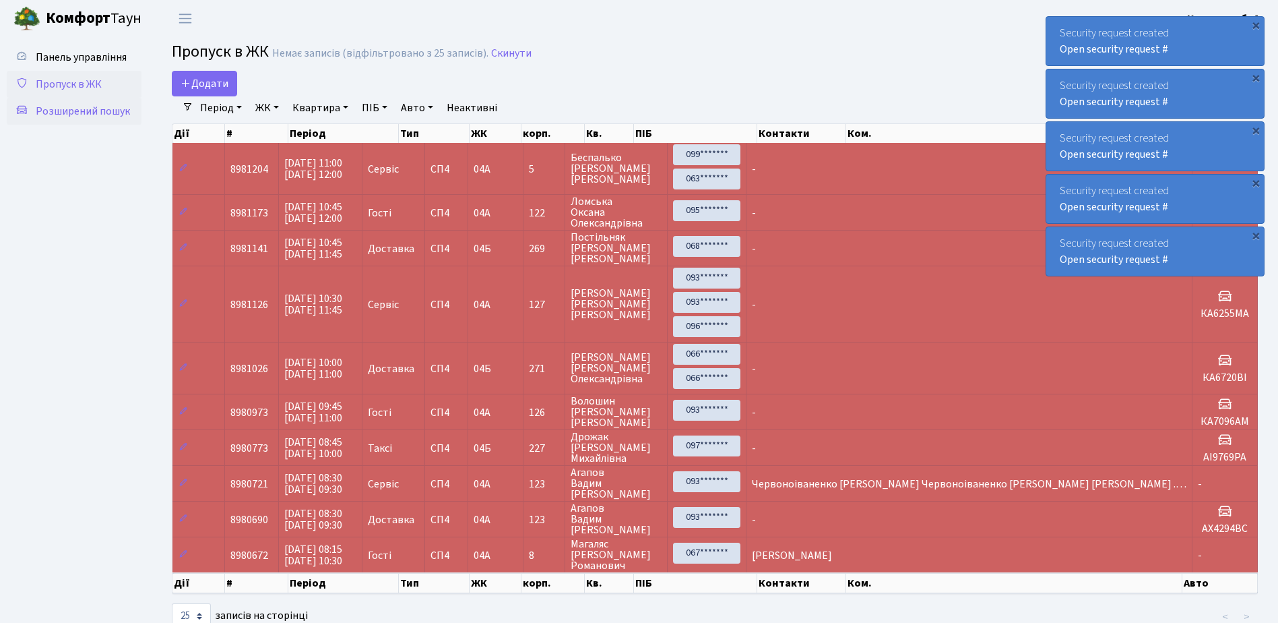
click at [86, 109] on span "Розширений пошук" at bounding box center [83, 111] width 94 height 15
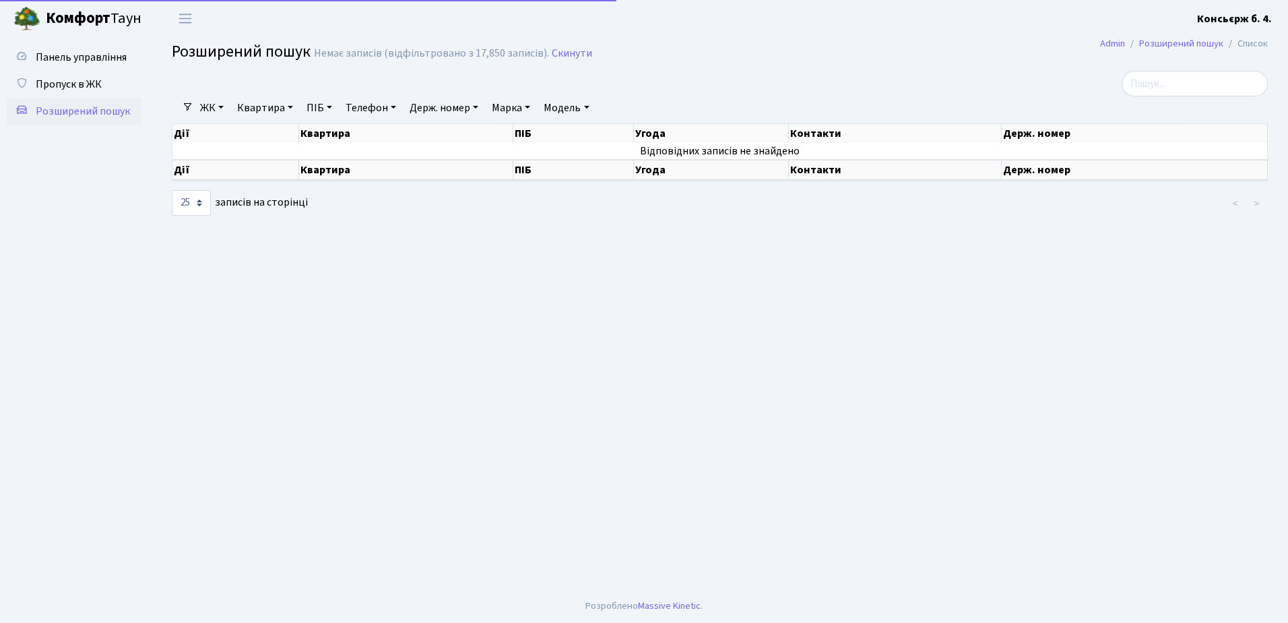
select select "25"
click at [78, 82] on span "Пропуск в ЖК" at bounding box center [69, 84] width 66 height 15
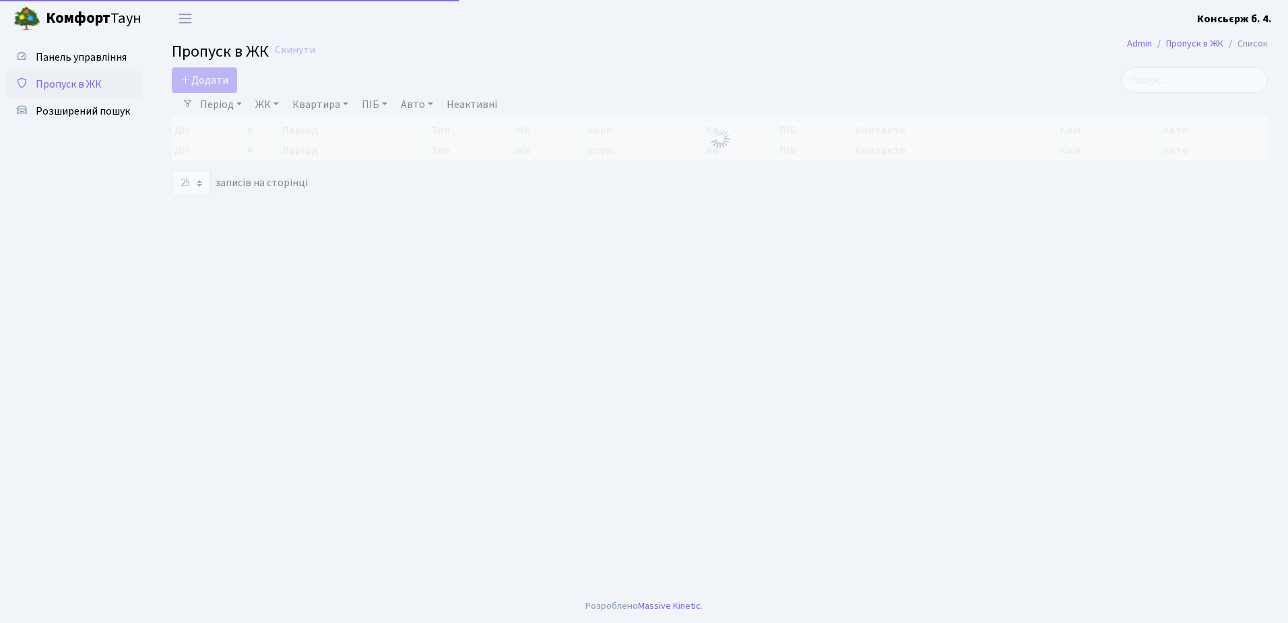
select select "25"
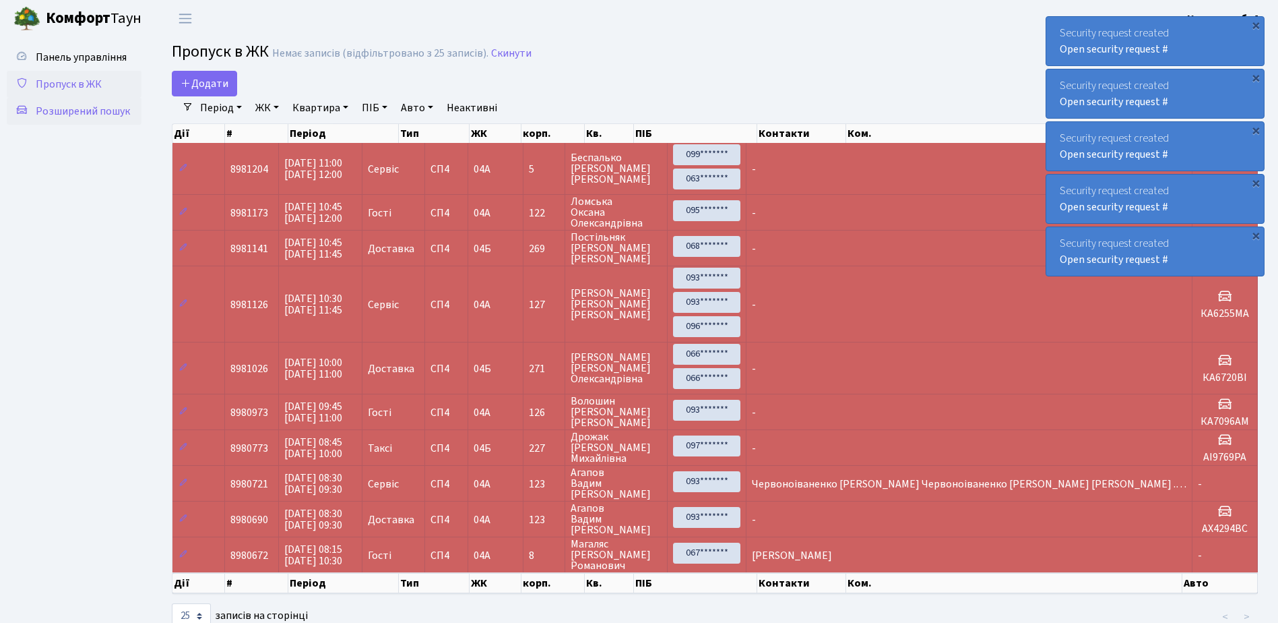
click at [65, 111] on span "Розширений пошук" at bounding box center [83, 111] width 94 height 15
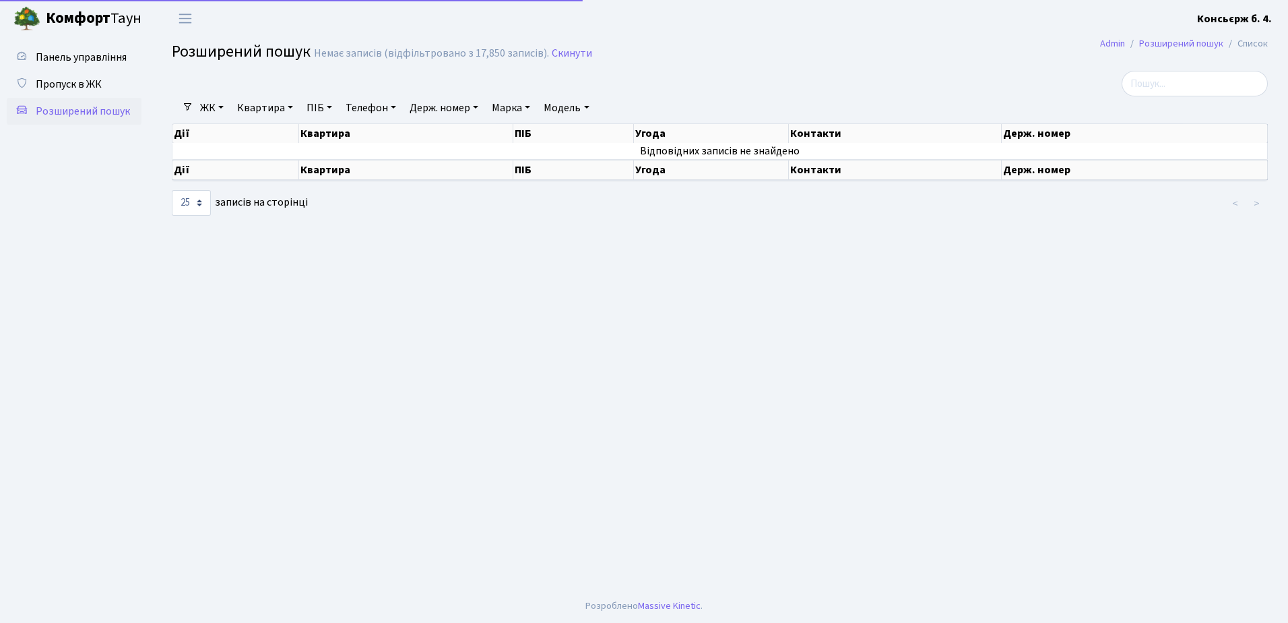
select select "25"
click at [67, 82] on span "Пропуск в ЖК" at bounding box center [69, 84] width 66 height 15
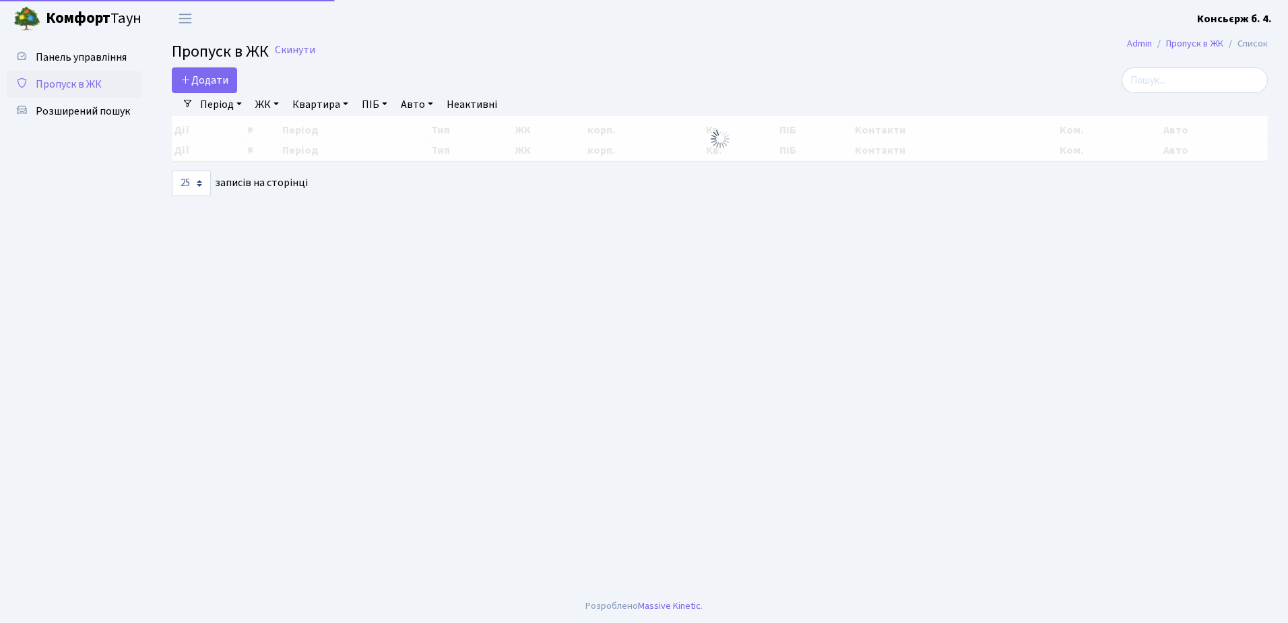
select select "25"
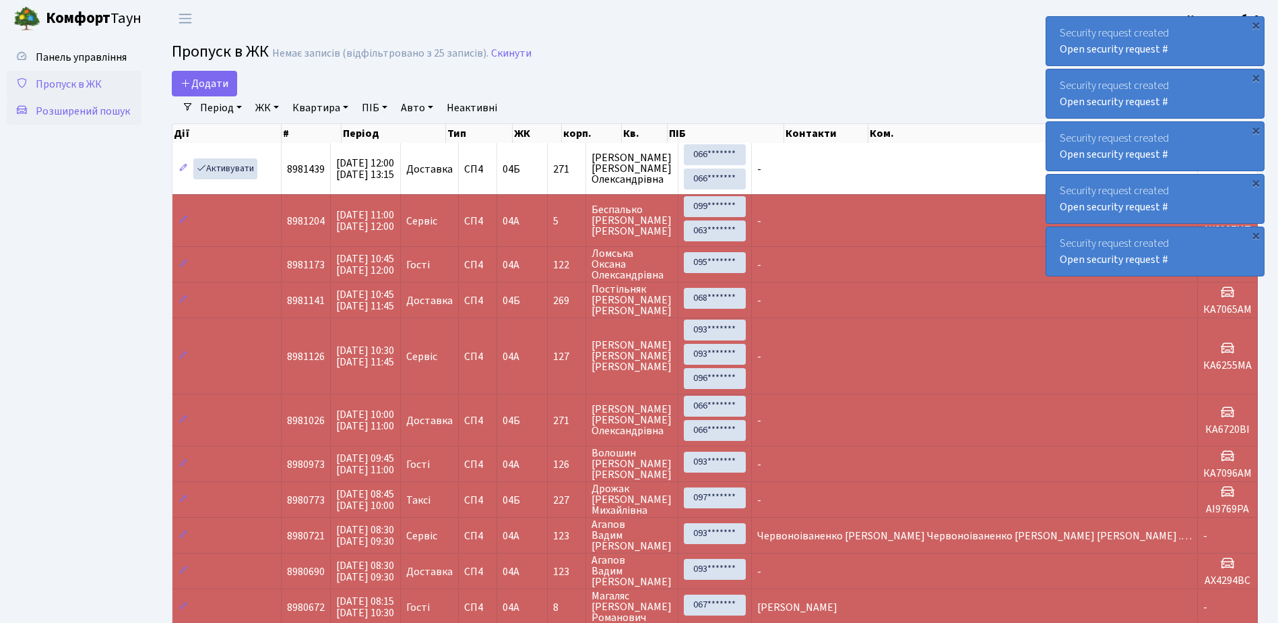
click at [77, 108] on span "Розширений пошук" at bounding box center [83, 111] width 94 height 15
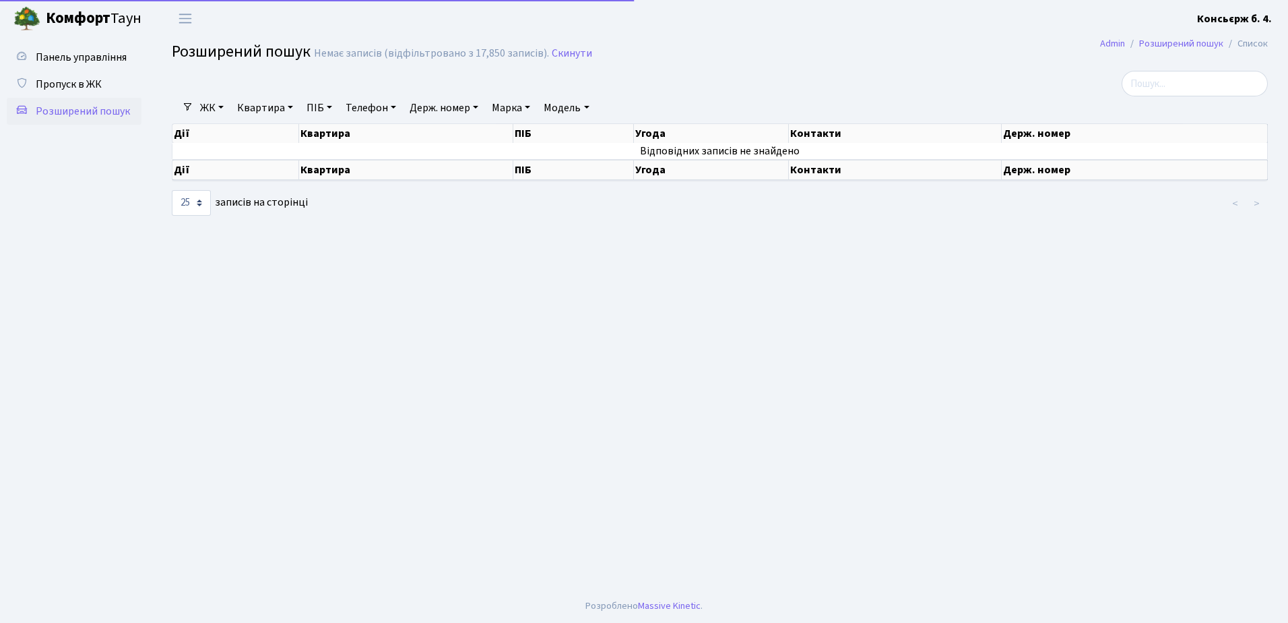
select select "25"
click at [64, 84] on span "Пропуск в ЖК" at bounding box center [69, 84] width 66 height 15
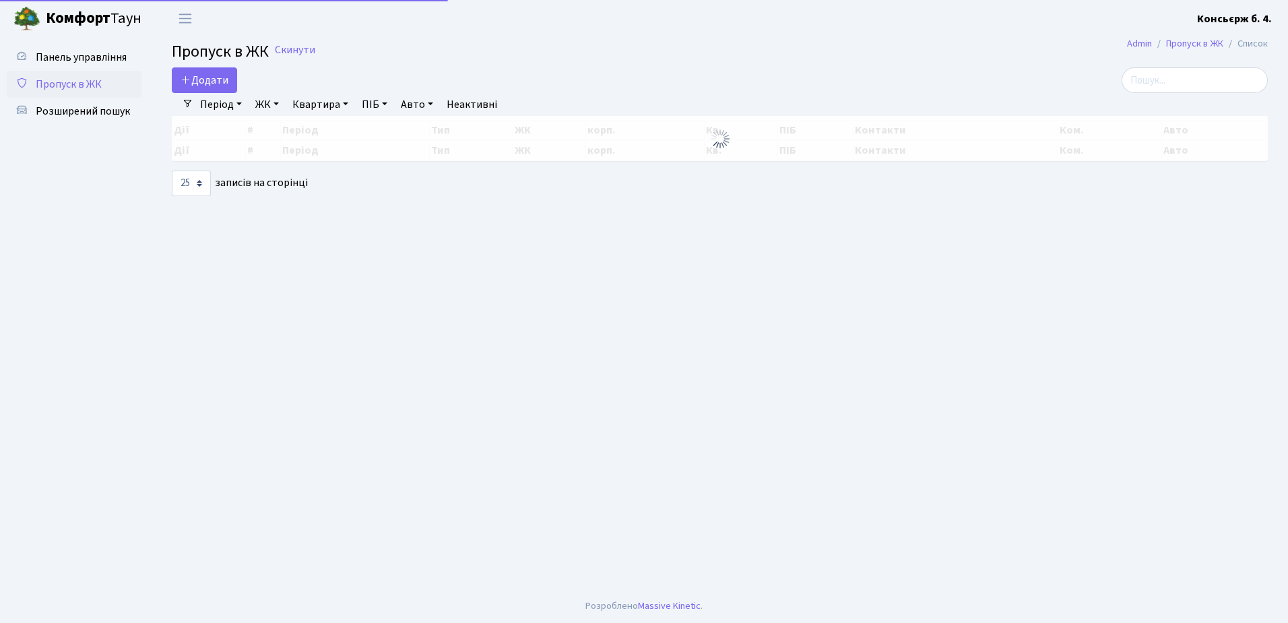
select select "25"
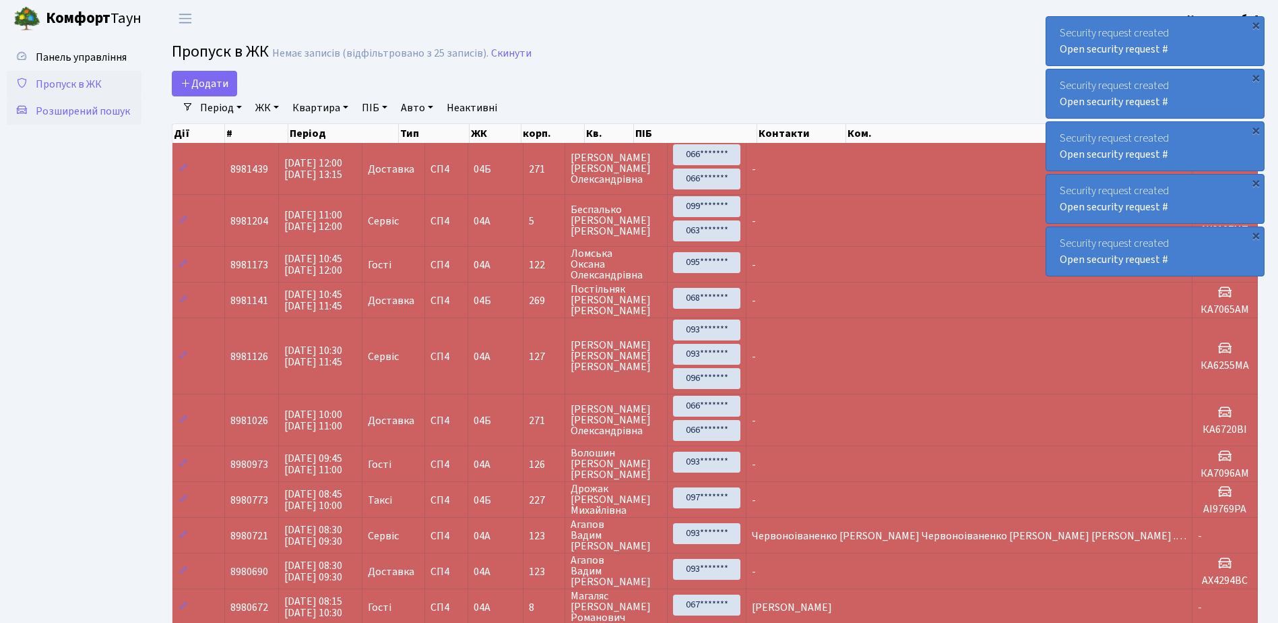
click at [102, 110] on span "Розширений пошук" at bounding box center [83, 111] width 94 height 15
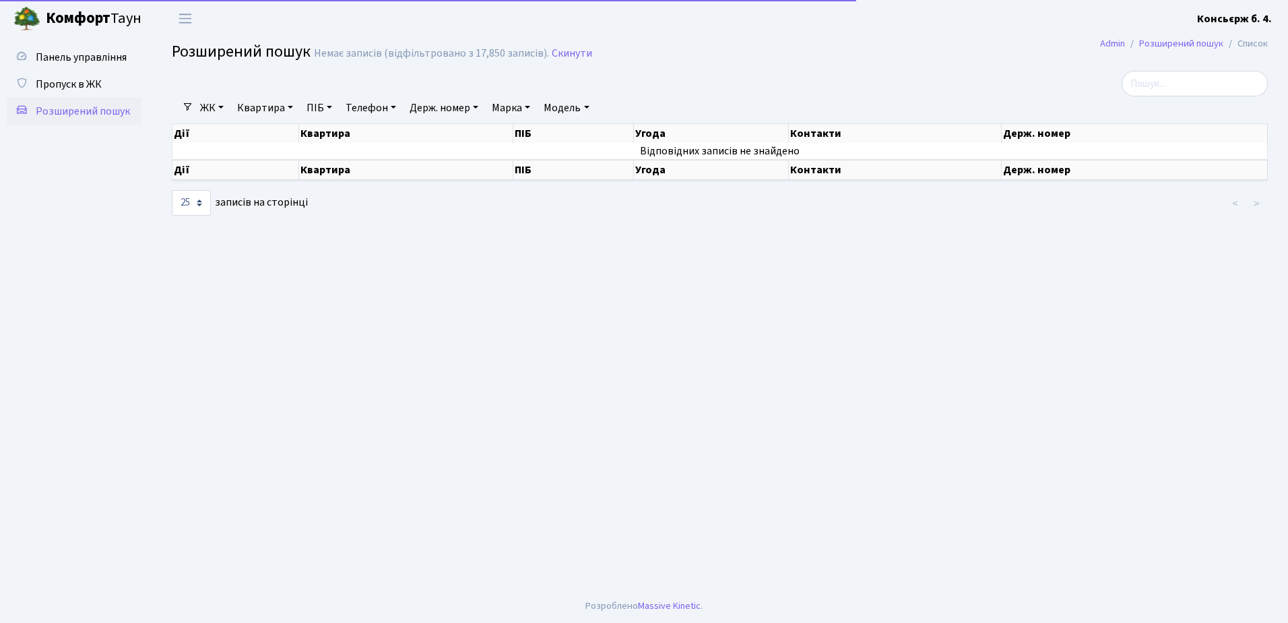
select select "25"
click at [72, 84] on span "Пропуск в ЖК" at bounding box center [69, 84] width 66 height 15
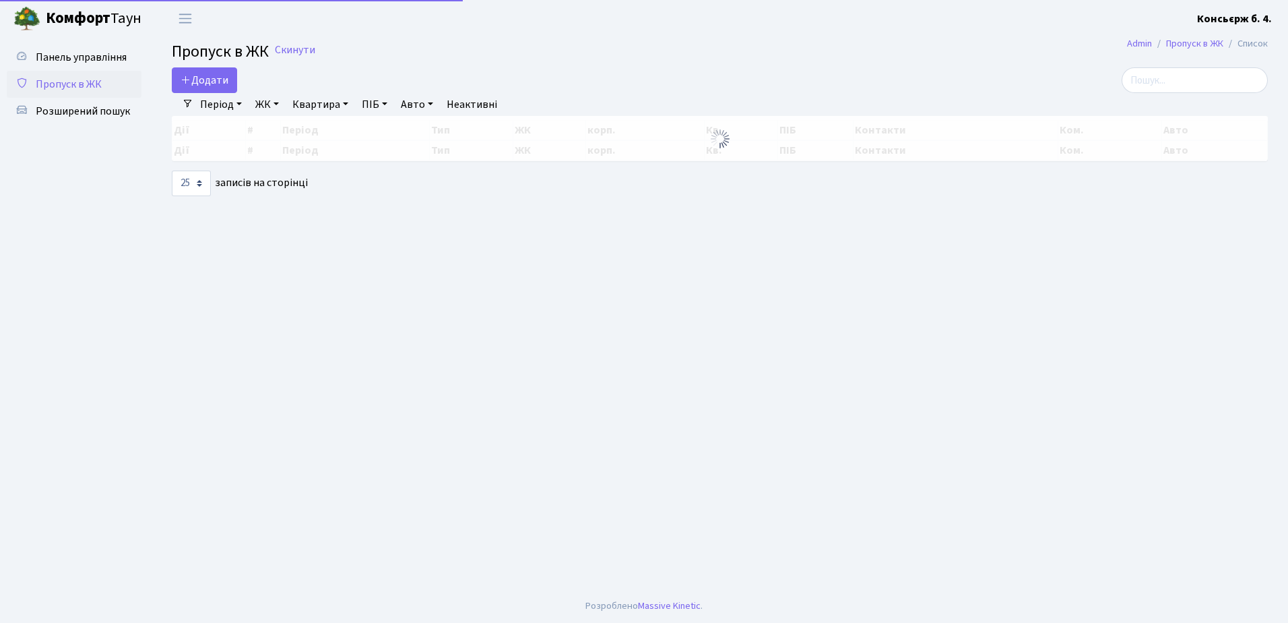
select select "25"
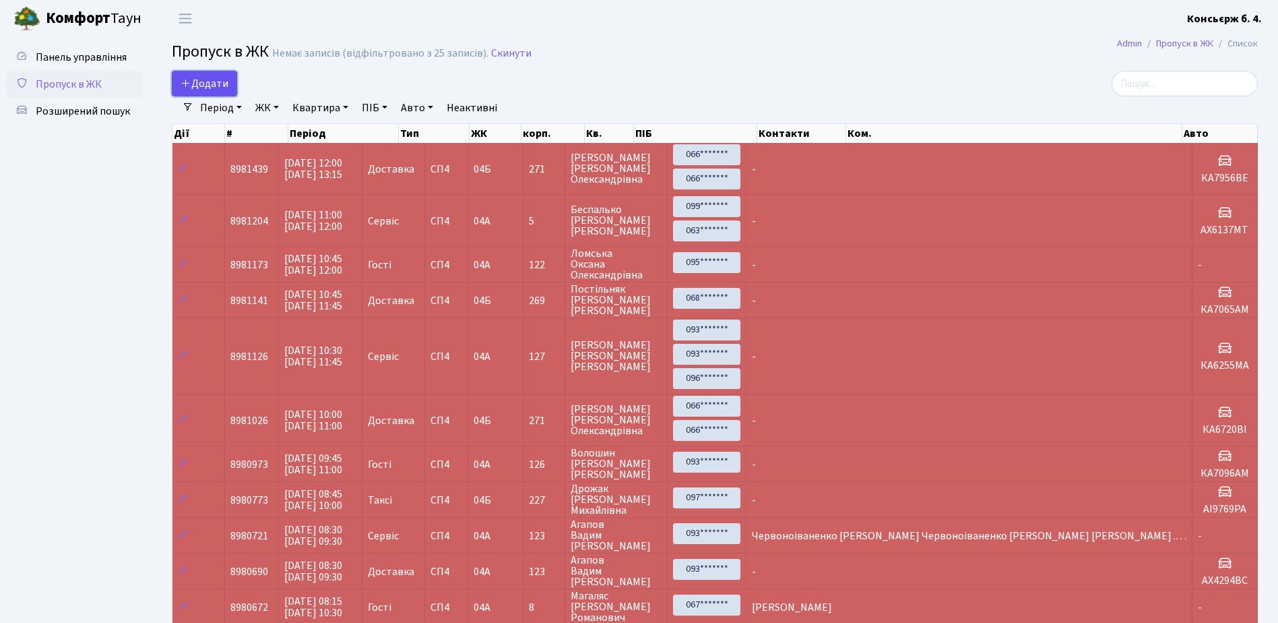
click at [199, 80] on span "Додати" at bounding box center [205, 83] width 48 height 15
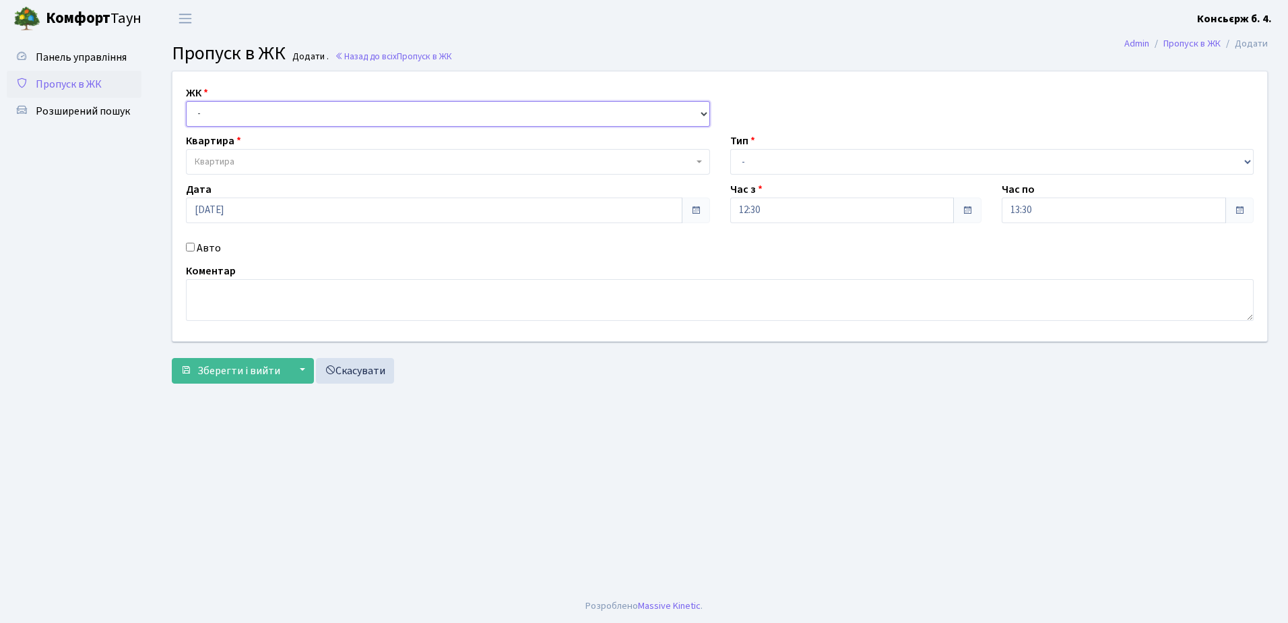
click at [278, 111] on select "- СП4, Столичне шосе, 5" at bounding box center [448, 114] width 524 height 26
select select "325"
click at [186, 101] on select "- СП4, Столичне шосе, 5" at bounding box center [448, 114] width 524 height 26
select select
click at [280, 157] on span "Квартира" at bounding box center [444, 161] width 499 height 13
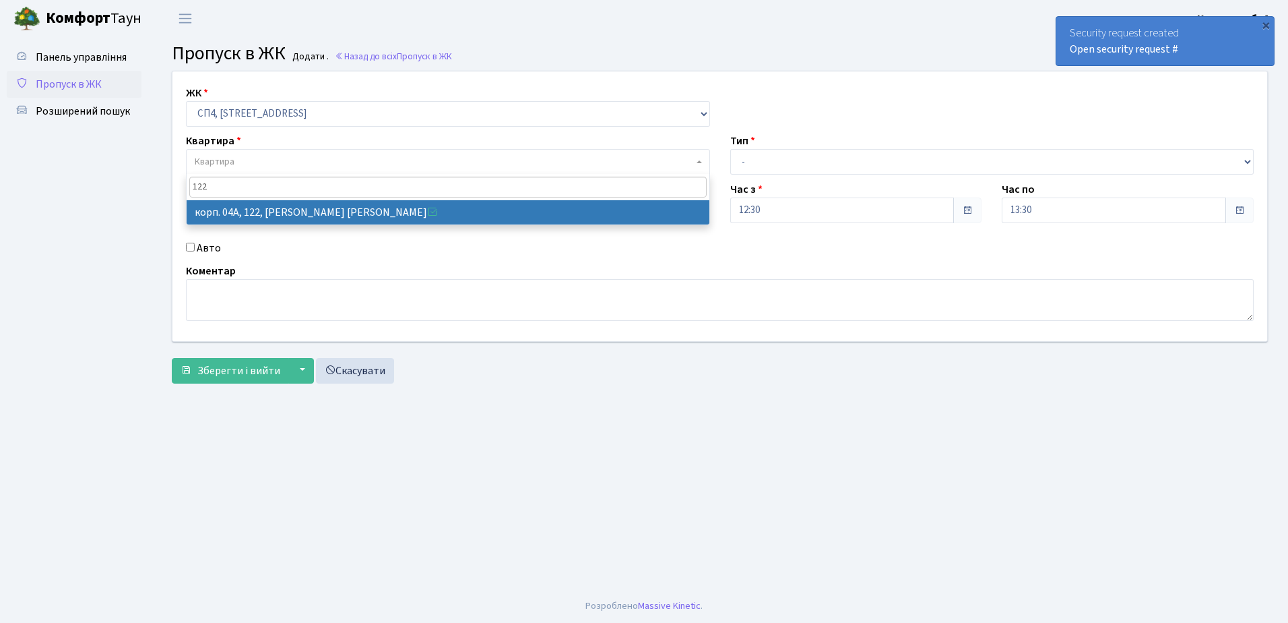
type input "122"
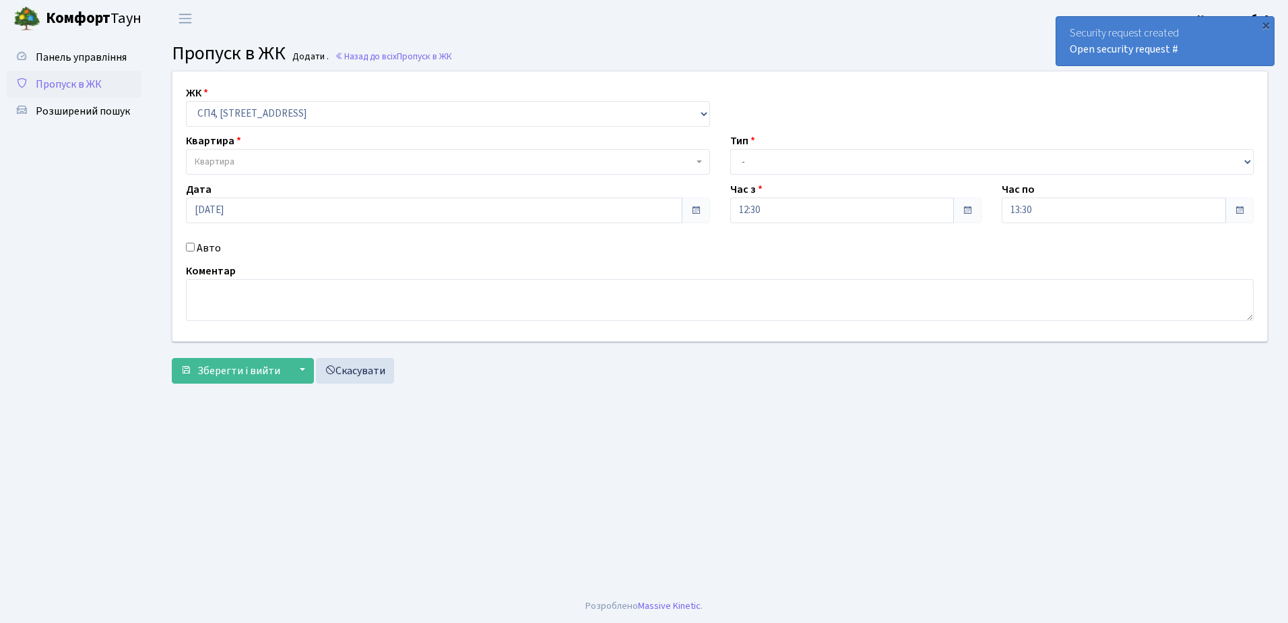
click at [189, 245] on input "Авто" at bounding box center [190, 247] width 9 height 9
checkbox input "true"
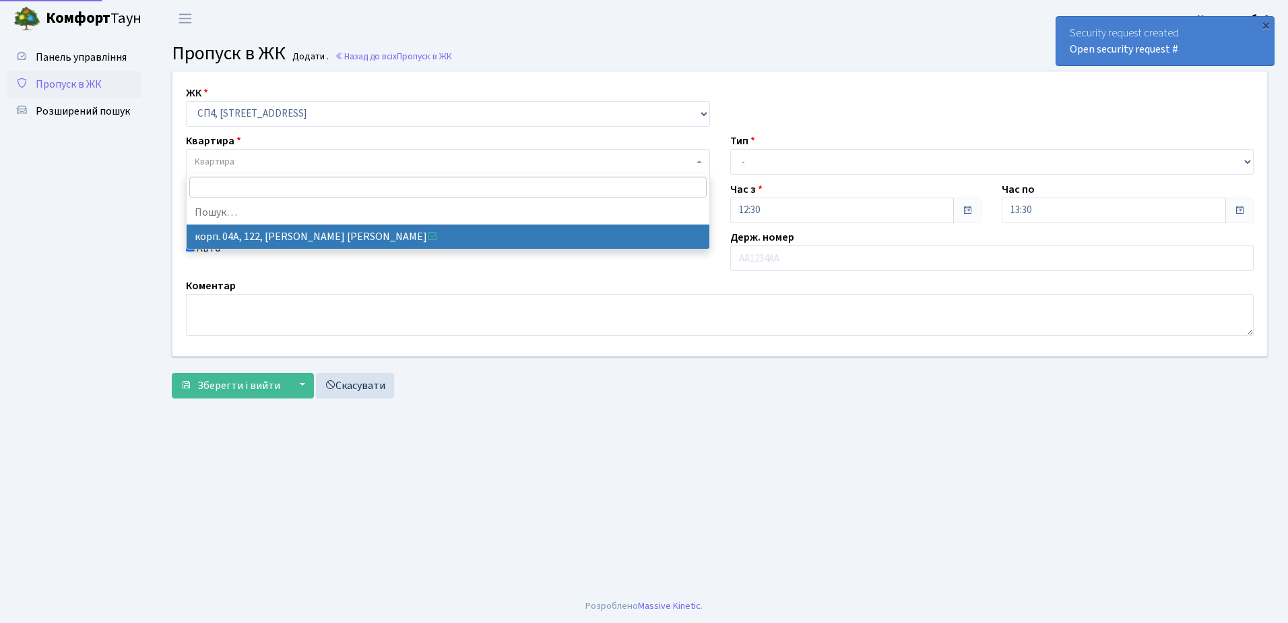
click at [292, 152] on span "Квартира" at bounding box center [448, 162] width 524 height 26
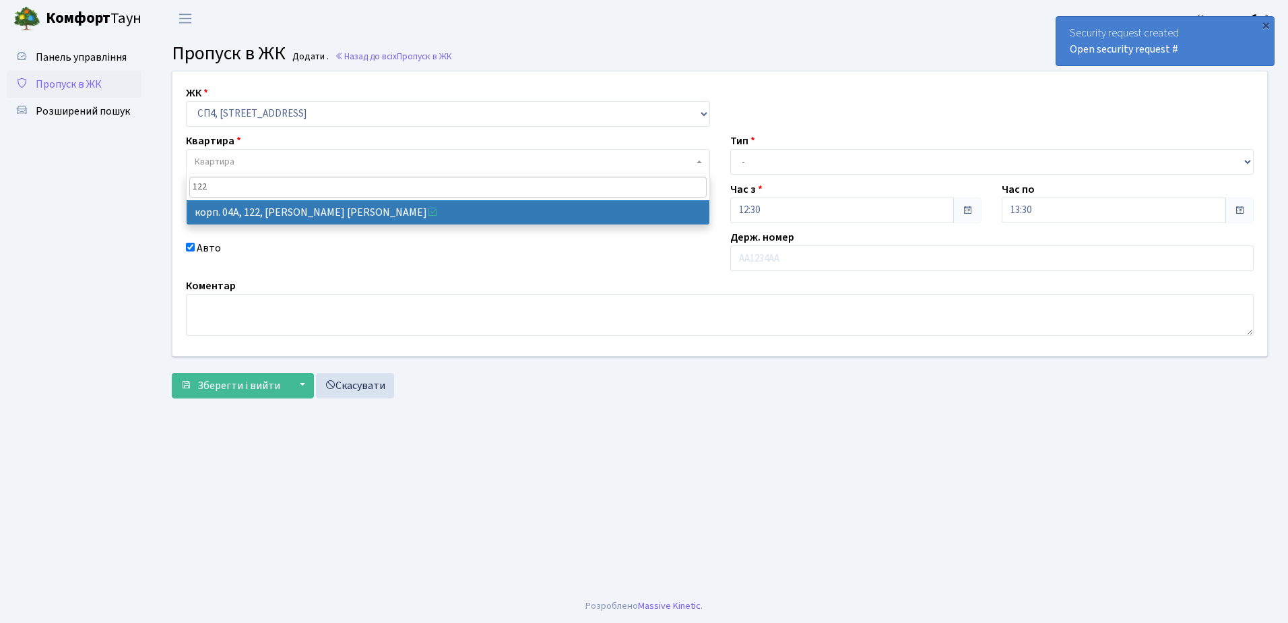
type input "122"
select select "21150"
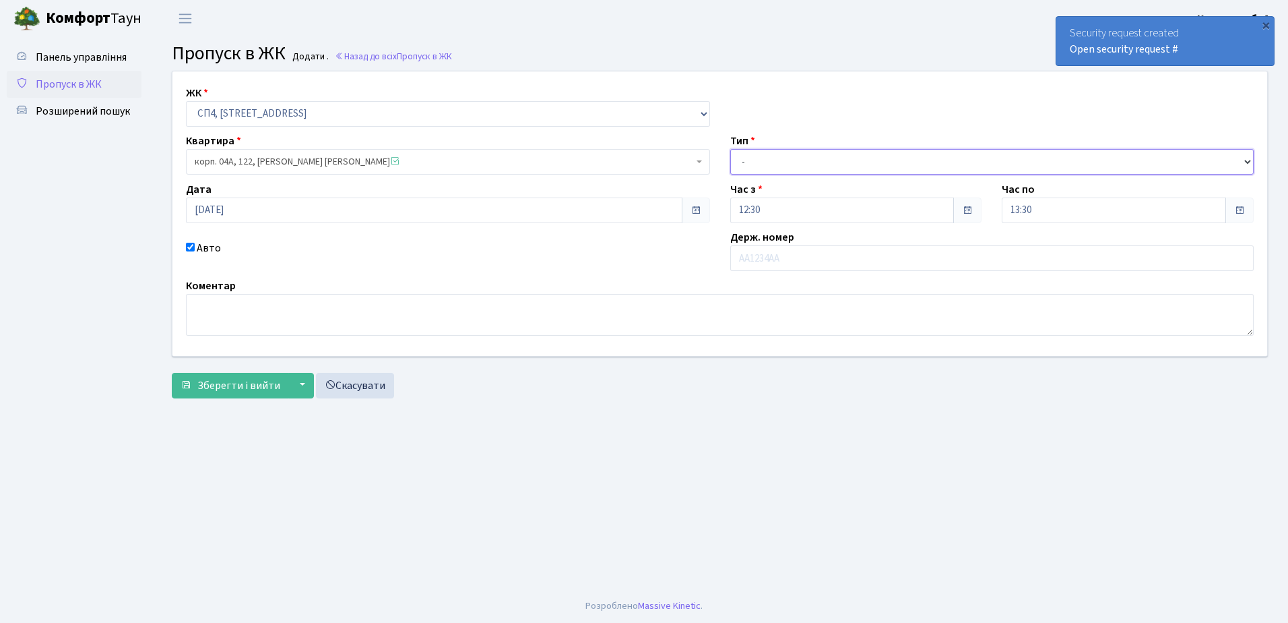
click at [812, 160] on select "- Доставка Таксі Гості Сервіс" at bounding box center [992, 162] width 524 height 26
select select "18"
click at [730, 149] on select "- Доставка Таксі Гості Сервіс" at bounding box center [992, 162] width 524 height 26
click at [813, 259] on input "text" at bounding box center [992, 258] width 524 height 26
type input "АА9991ЄА"
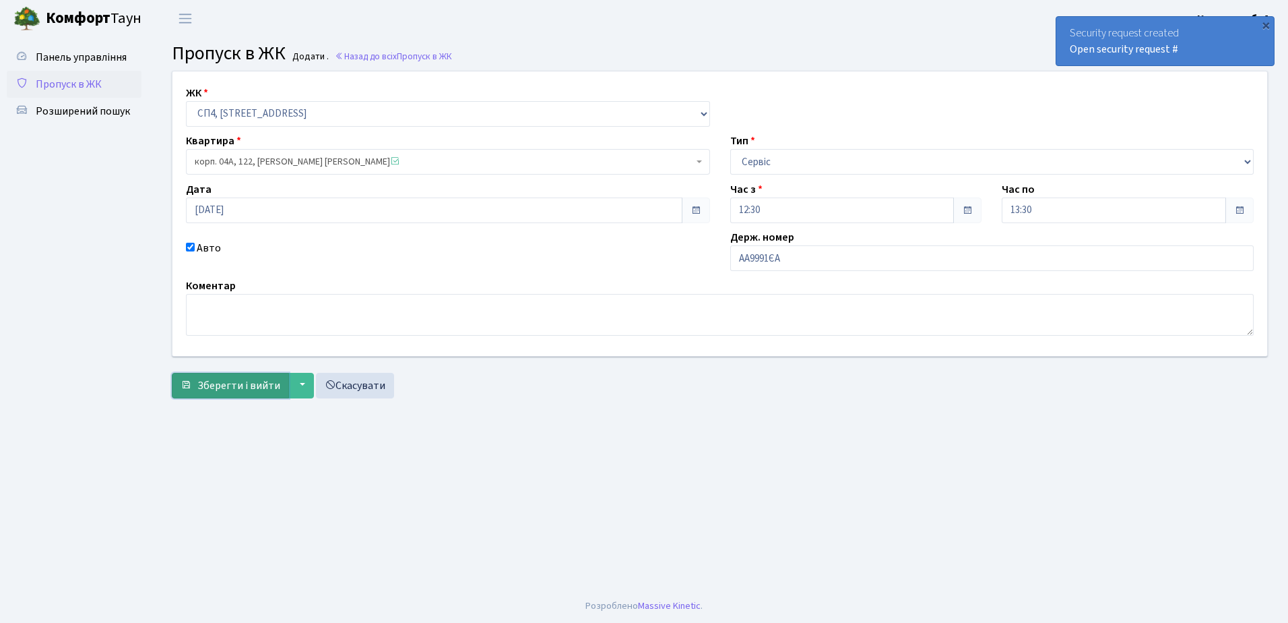
click at [239, 382] on span "Зберегти і вийти" at bounding box center [238, 385] width 83 height 15
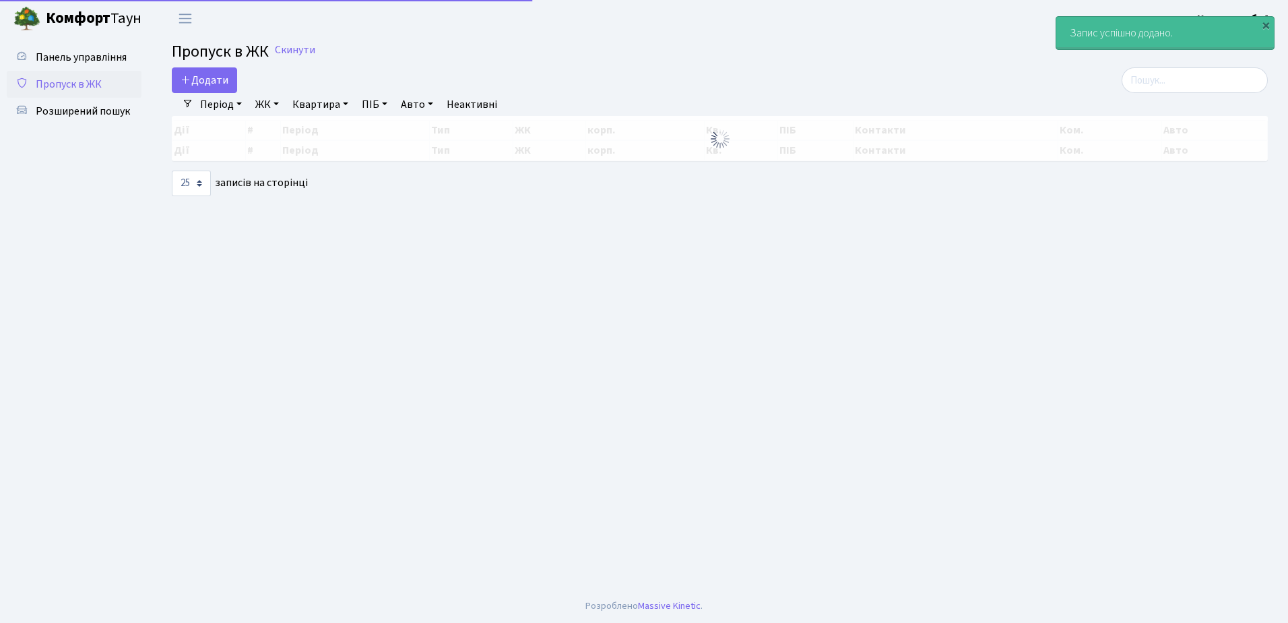
select select "25"
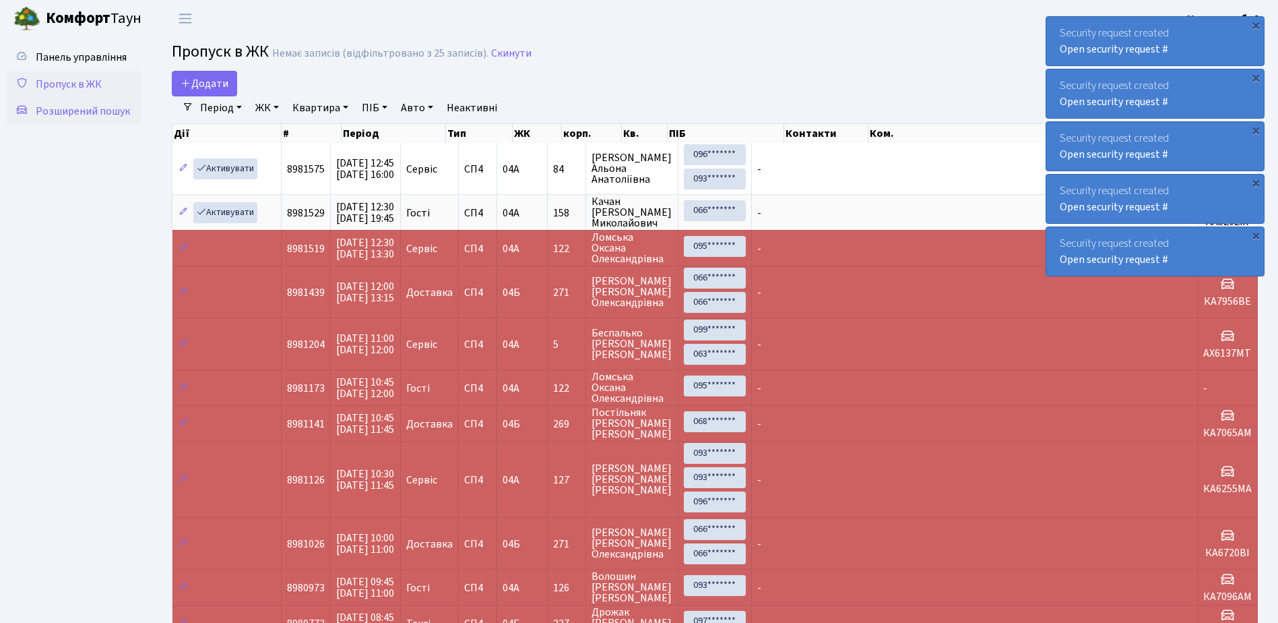
click at [88, 108] on span "Розширений пошук" at bounding box center [83, 111] width 94 height 15
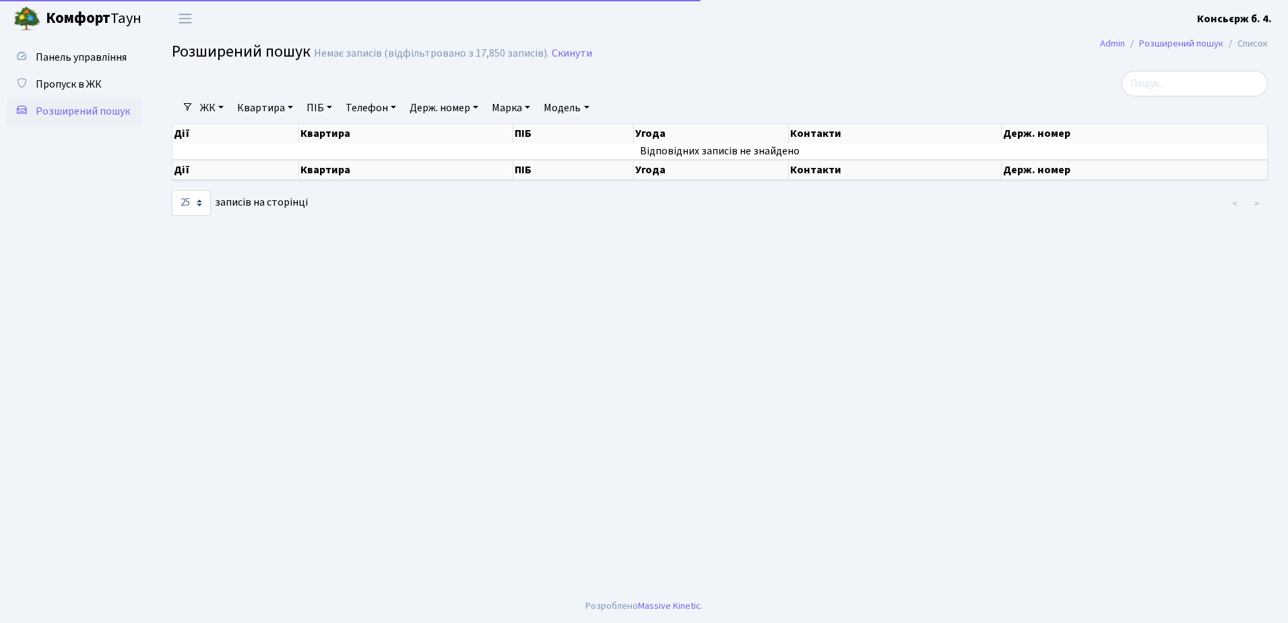
select select "25"
click at [78, 84] on span "Пропуск в ЖК" at bounding box center [69, 84] width 66 height 15
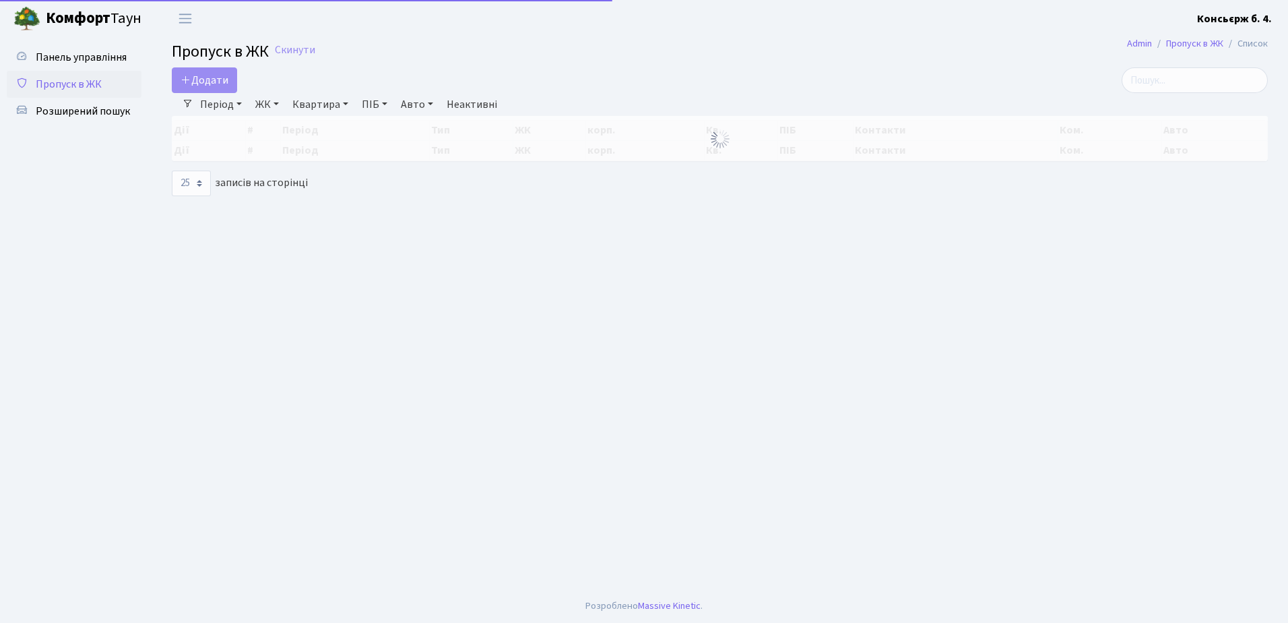
select select "25"
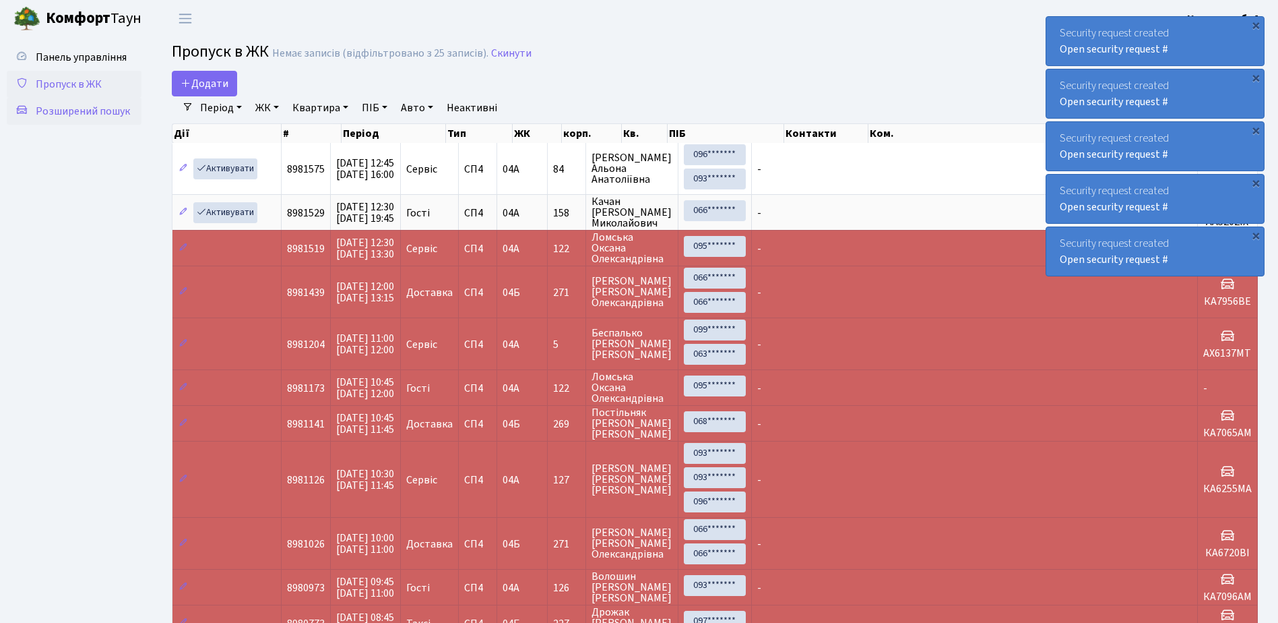
click at [65, 107] on span "Розширений пошук" at bounding box center [83, 111] width 94 height 15
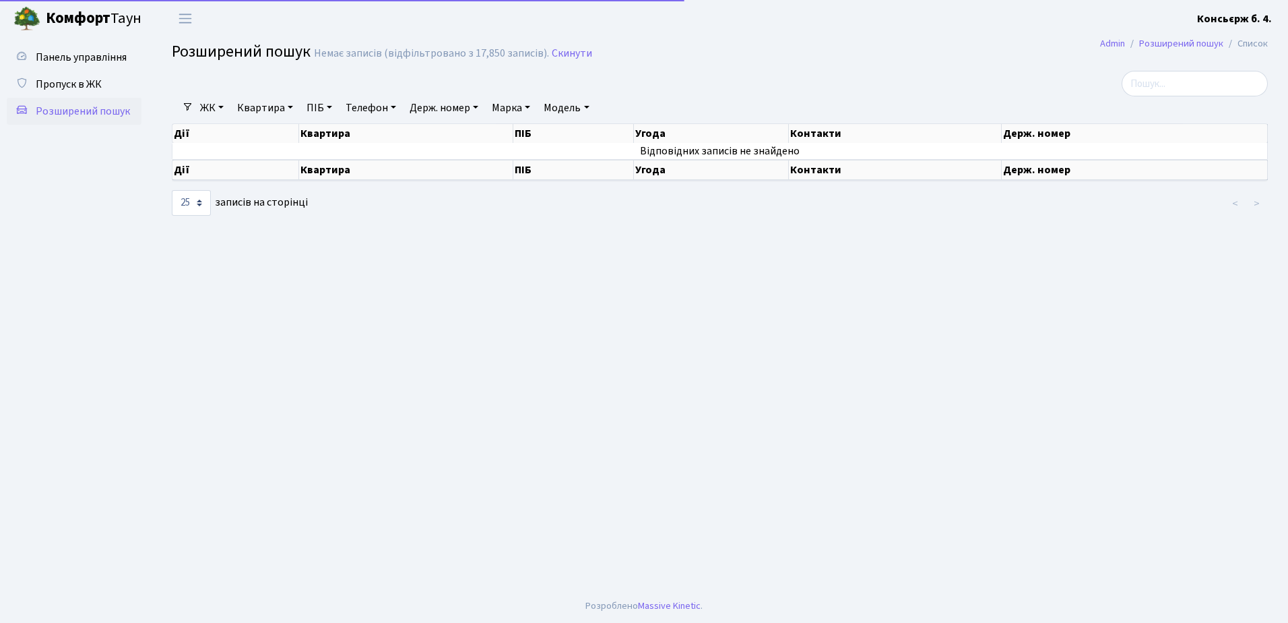
select select "25"
click at [67, 82] on span "Пропуск в ЖК" at bounding box center [69, 84] width 66 height 15
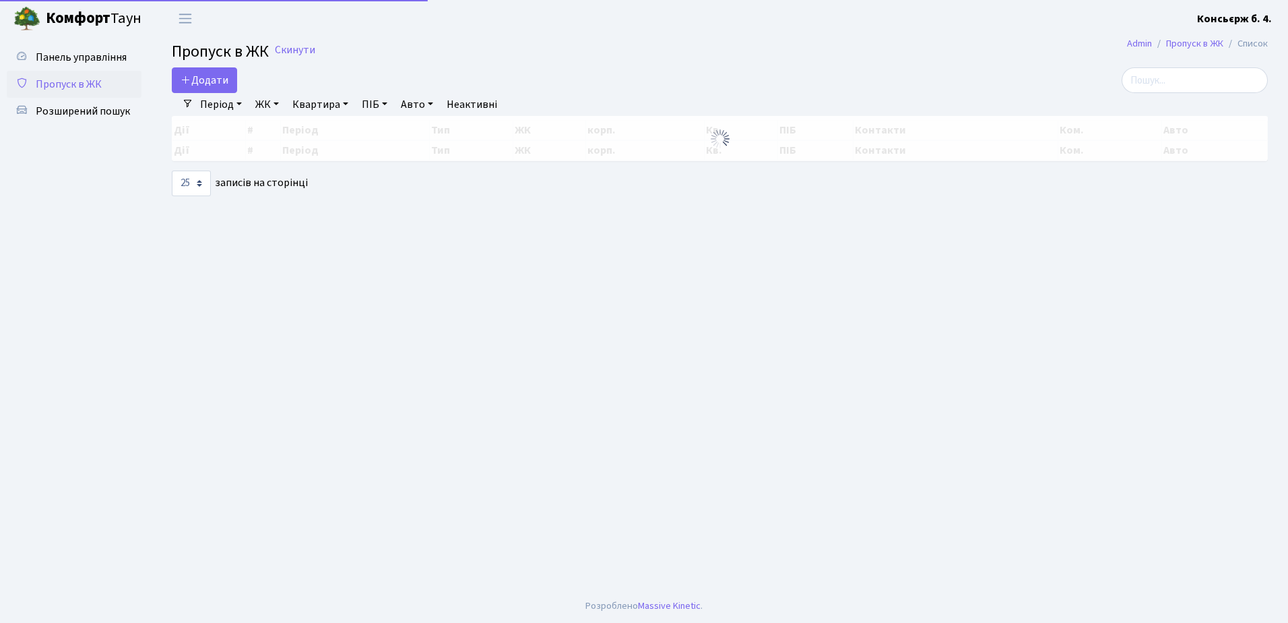
select select "25"
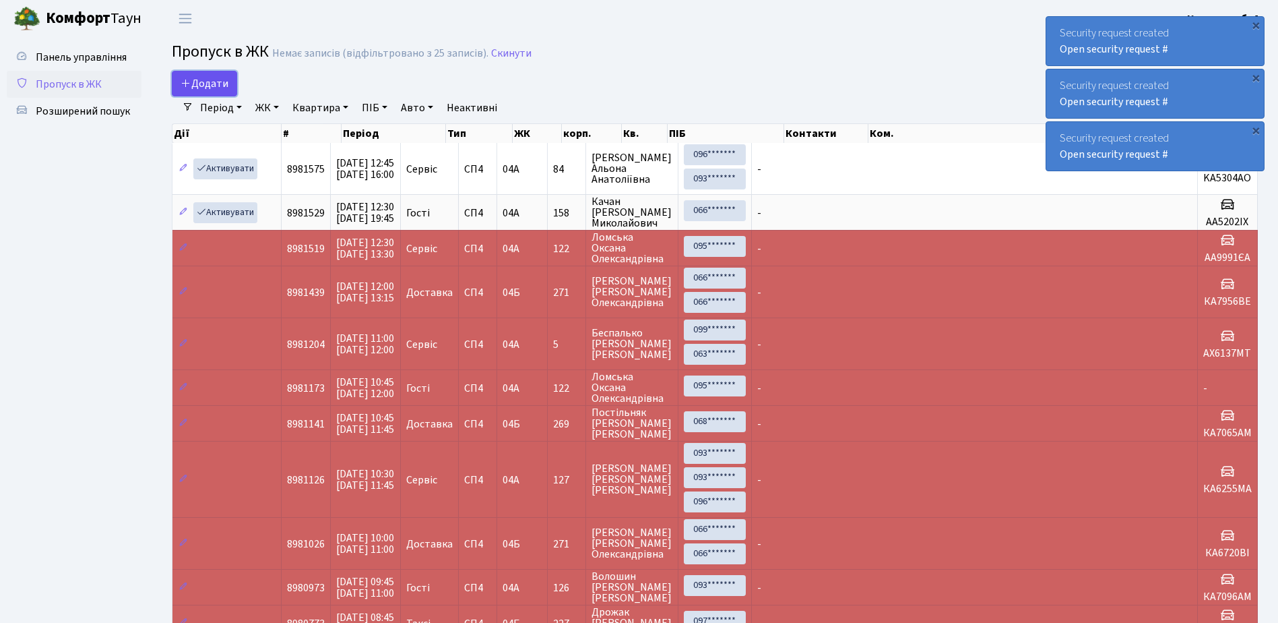
click at [210, 80] on span "Додати" at bounding box center [205, 83] width 48 height 15
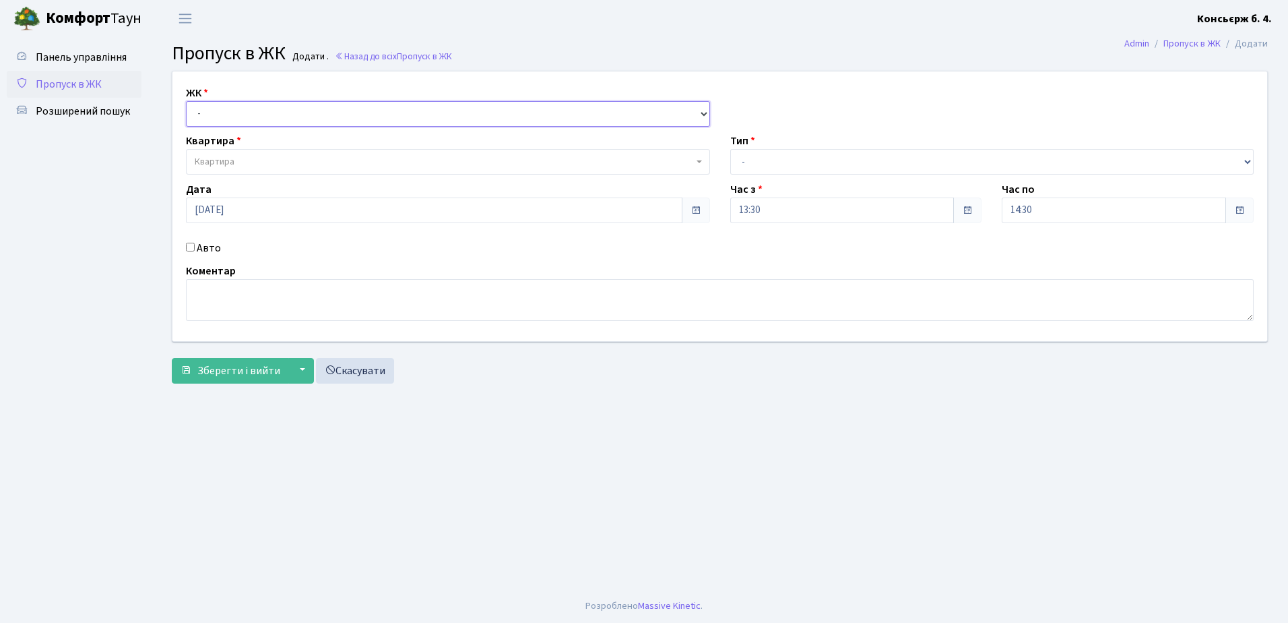
click at [221, 108] on select "- [STREET_ADDRESS]" at bounding box center [448, 114] width 524 height 26
select select "325"
click at [186, 101] on select "- СП4, Столичне шосе, 5" at bounding box center [448, 114] width 524 height 26
select select
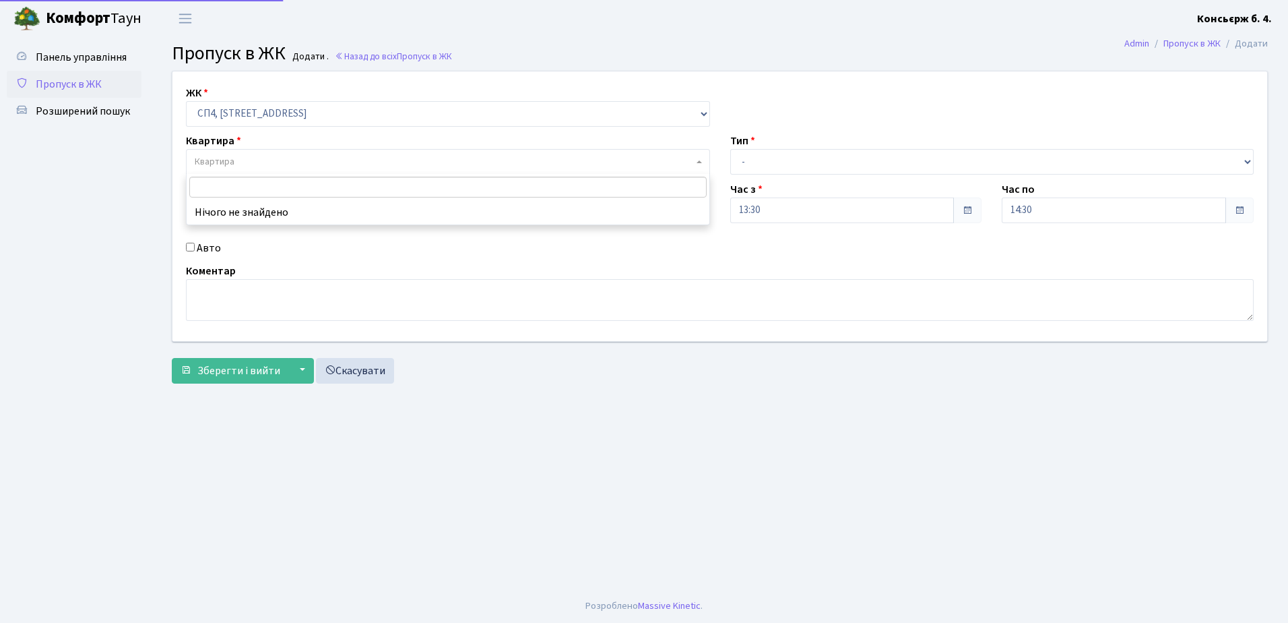
click at [307, 158] on span "Квартира" at bounding box center [444, 161] width 499 height 13
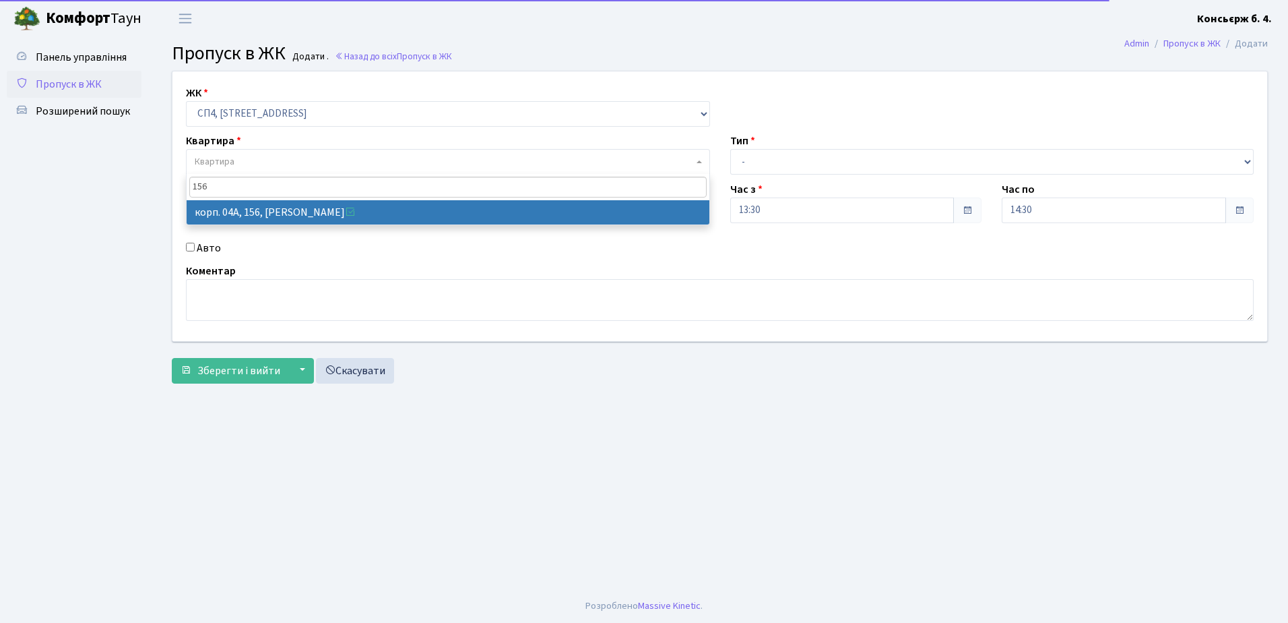
type input "156"
select select "21184"
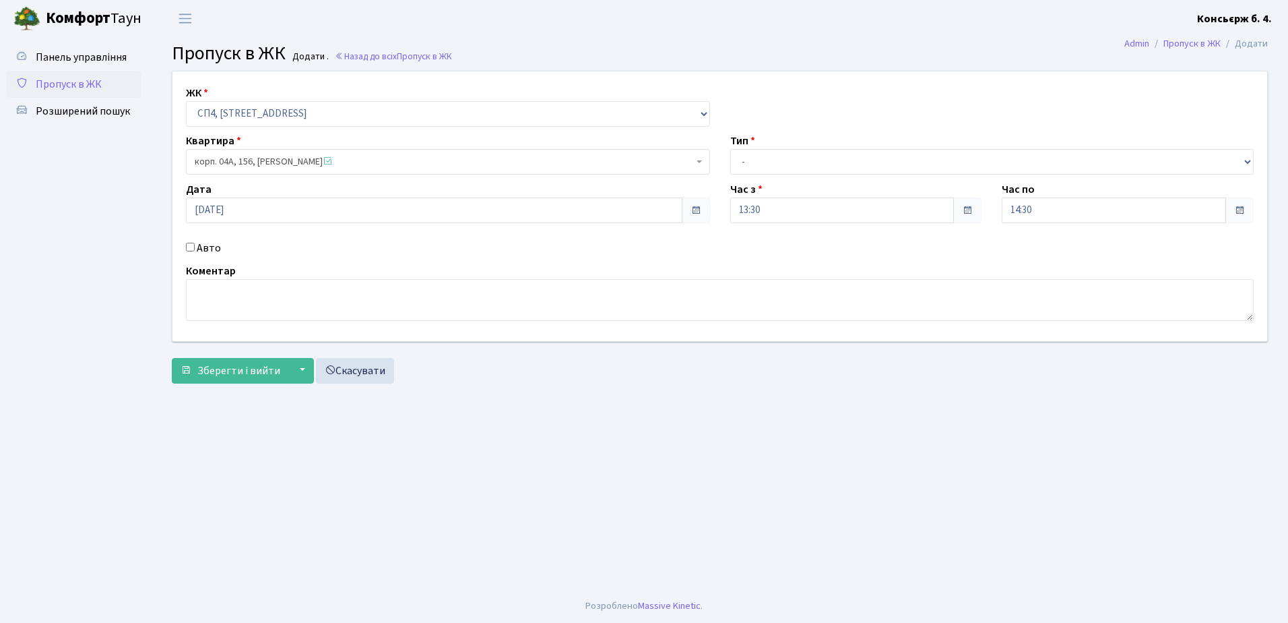
click at [189, 243] on input "Авто" at bounding box center [190, 247] width 9 height 9
checkbox input "true"
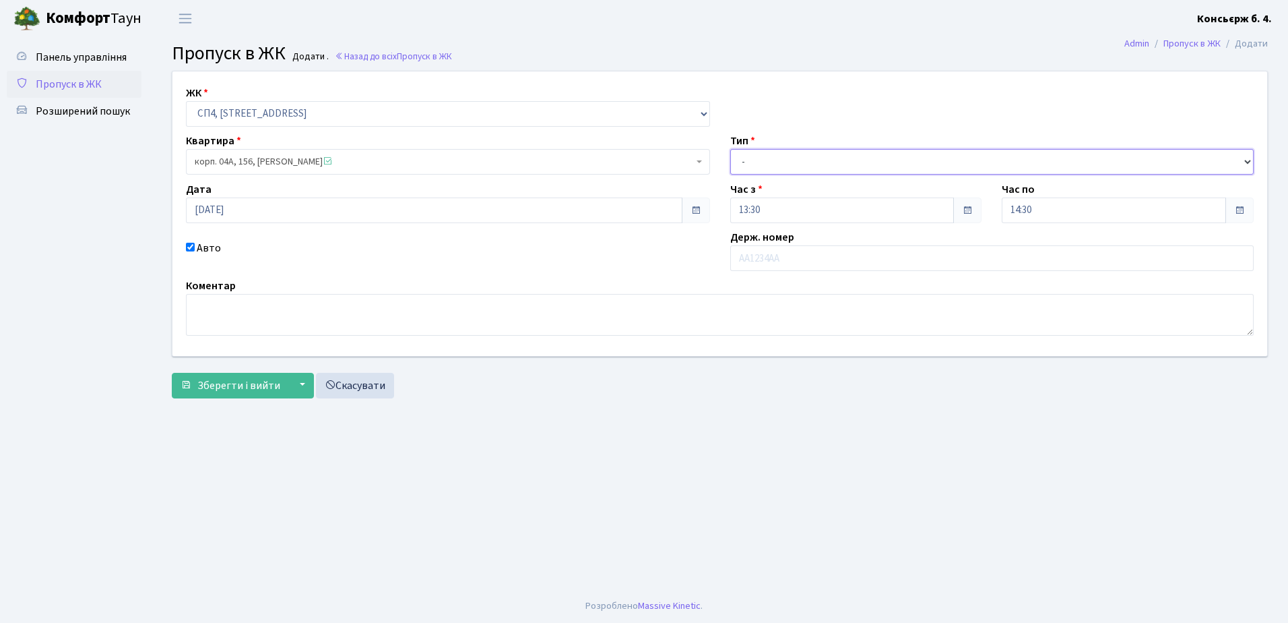
click at [800, 158] on select "- Доставка Таксі Гості Сервіс" at bounding box center [992, 162] width 524 height 26
select select "1"
click at [730, 149] on select "- Доставка Таксі Гості Сервіс" at bounding box center [992, 162] width 524 height 26
click at [805, 259] on input "text" at bounding box center [992, 258] width 524 height 26
type input "а"
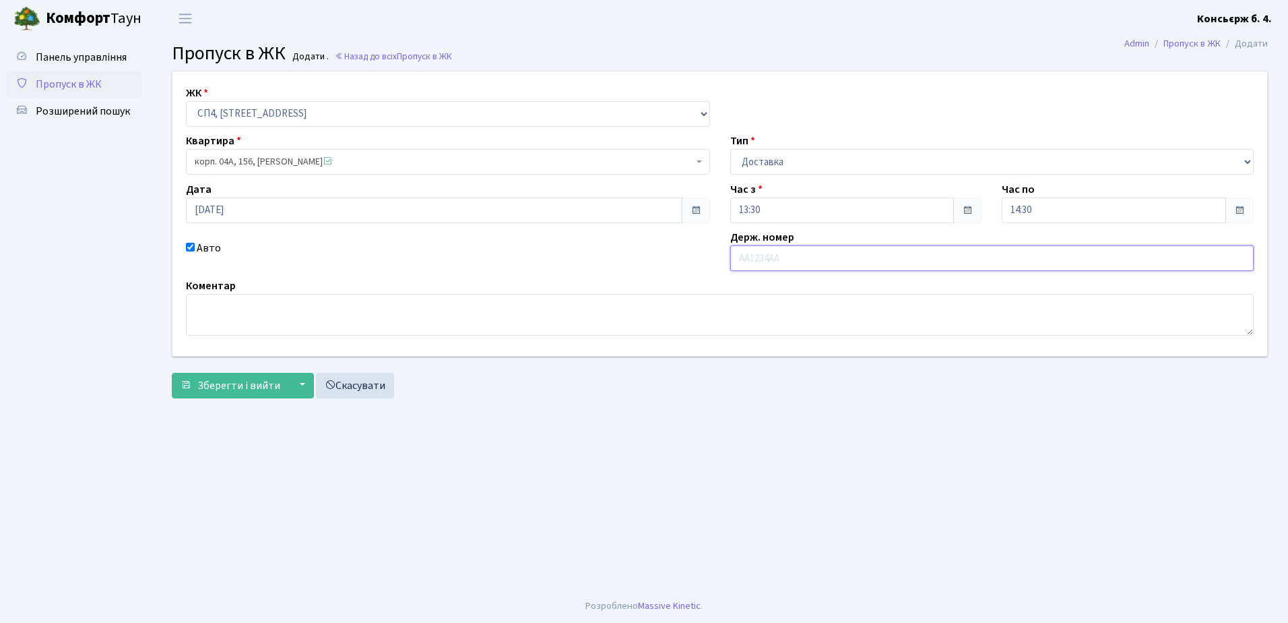
click at [805, 259] on input "text" at bounding box center [992, 258] width 524 height 26
type input "АА1950ХА"
click at [236, 385] on span "Зберегти і вийти" at bounding box center [238, 385] width 83 height 15
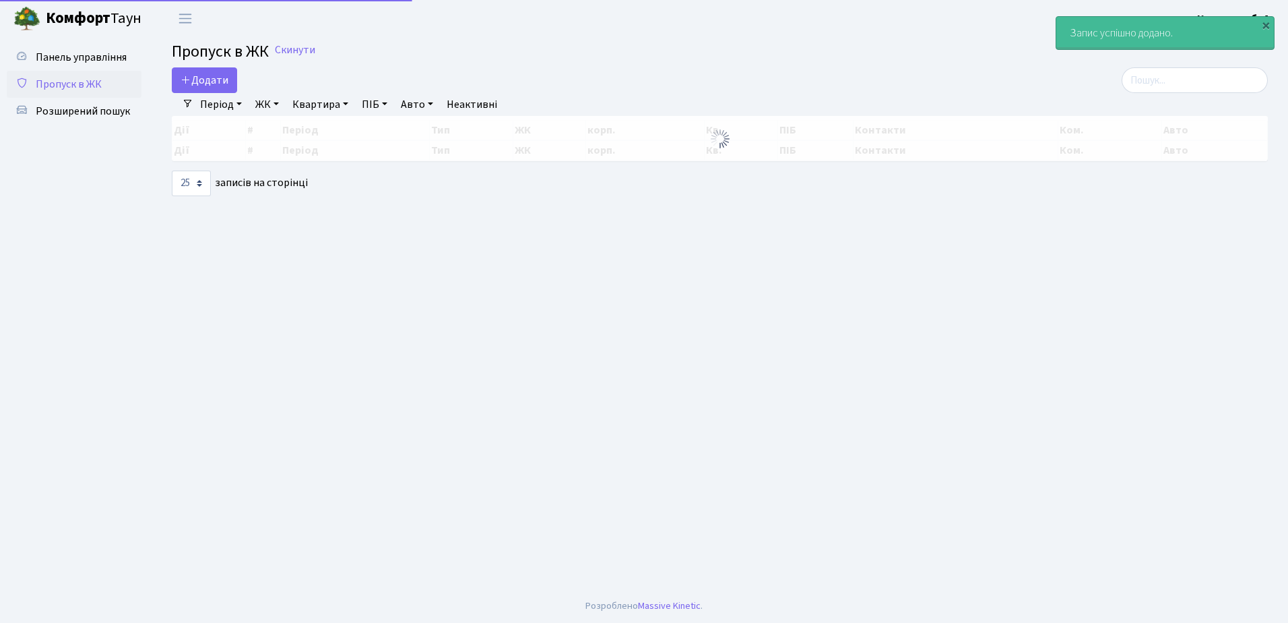
select select "25"
